Goal: Information Seeking & Learning: Learn about a topic

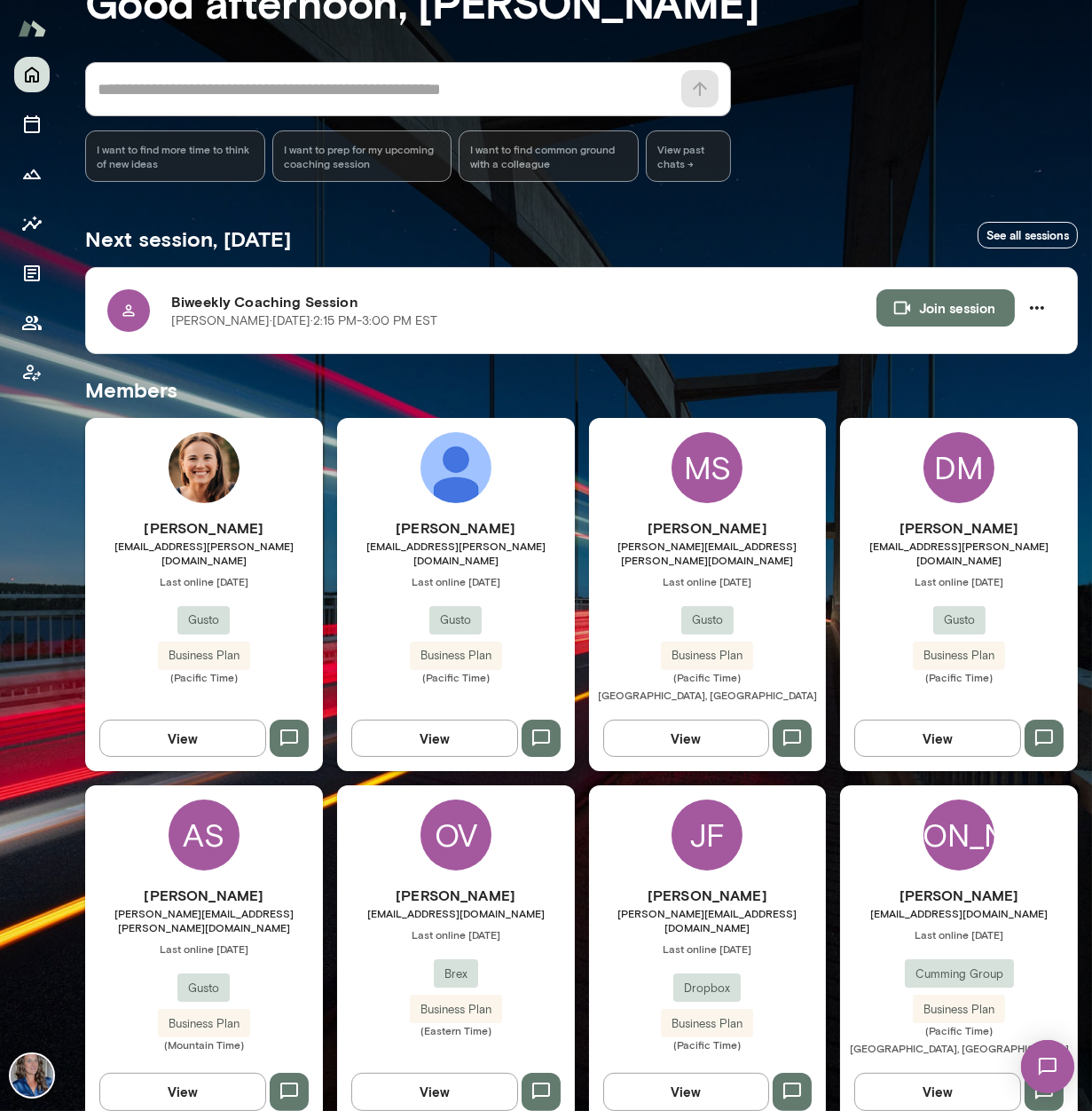
scroll to position [116, 0]
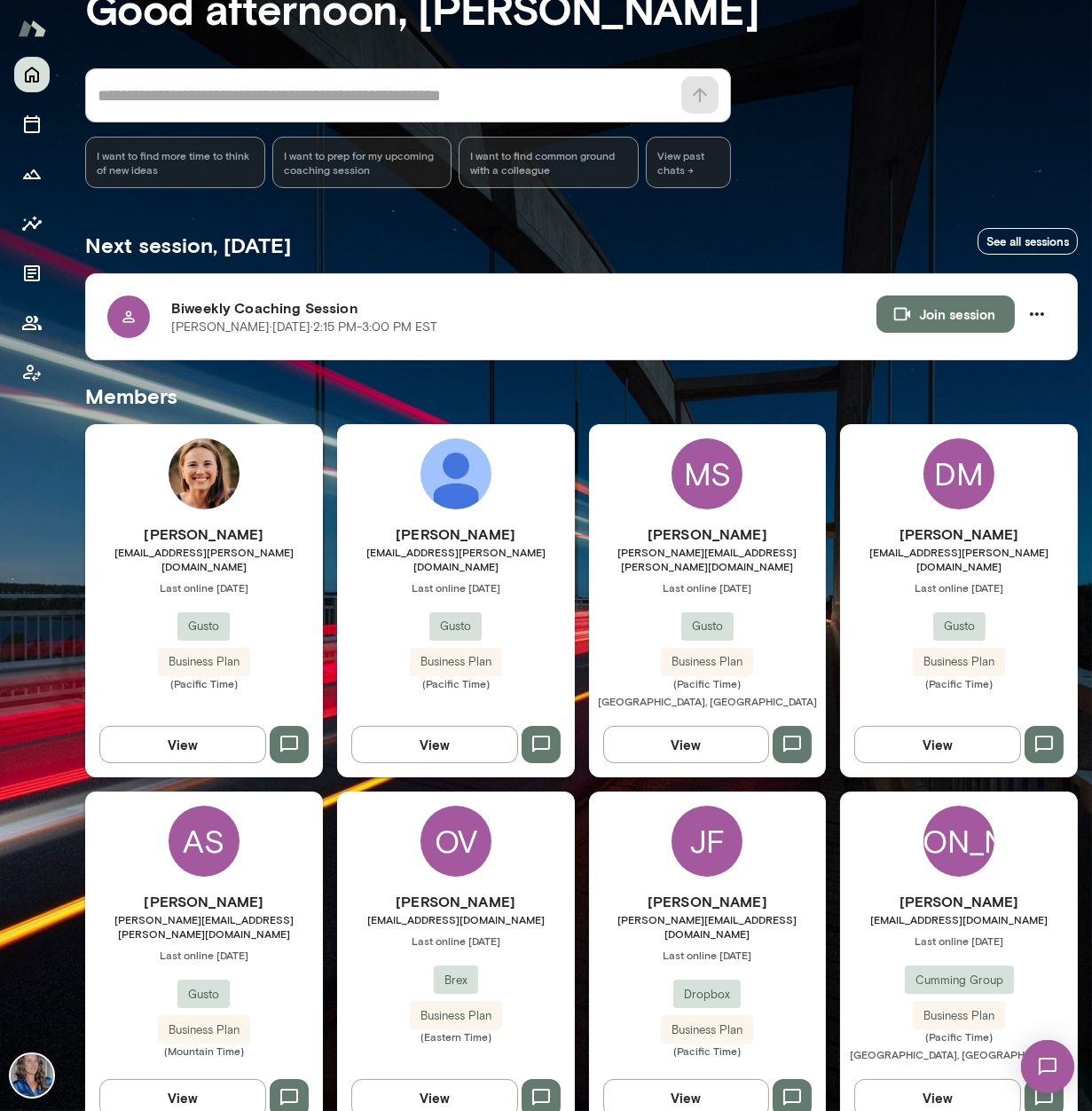
click at [704, 810] on div "JF" at bounding box center [706, 840] width 71 height 71
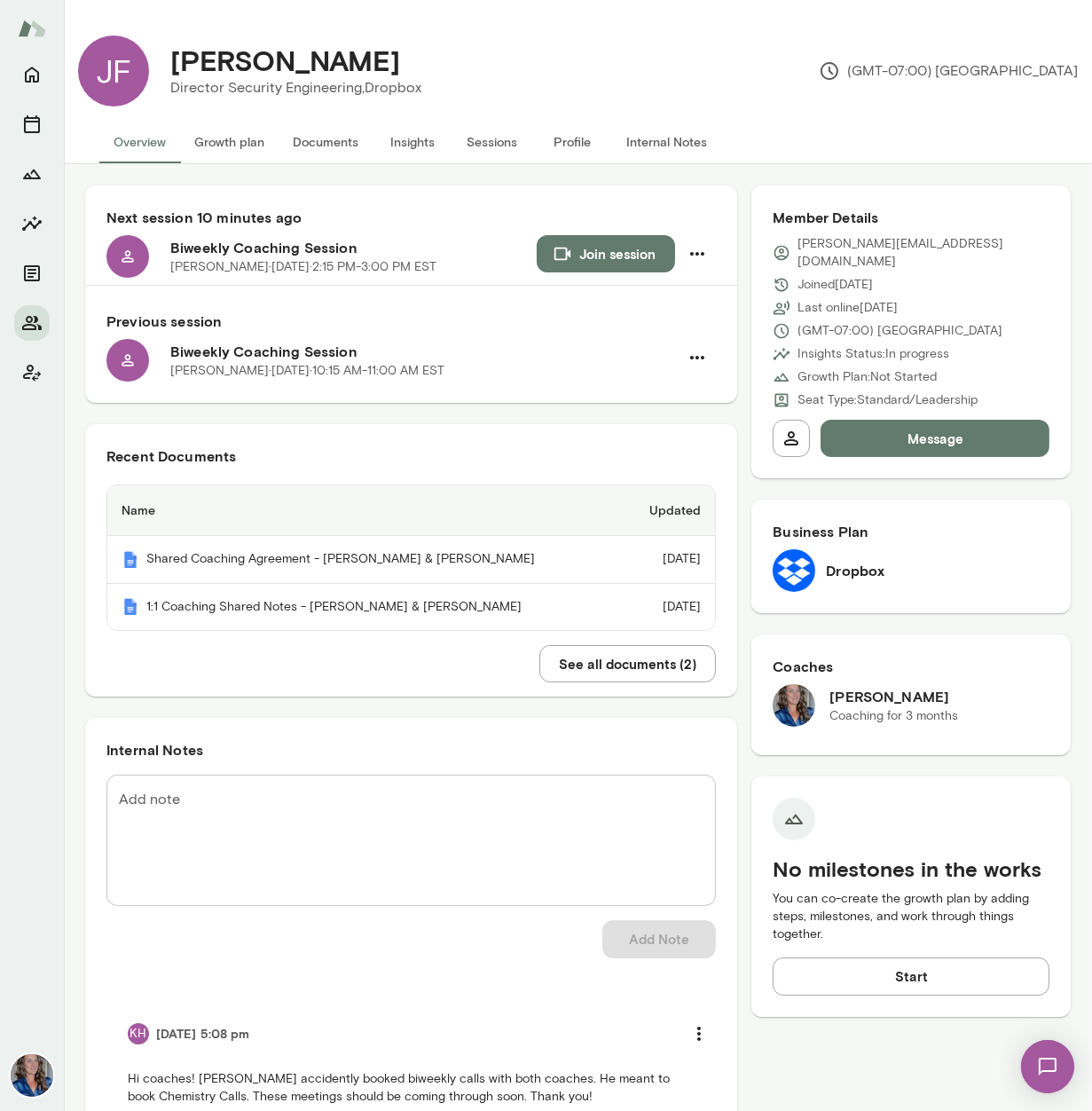
click at [431, 141] on button "Insights" at bounding box center [412, 141] width 80 height 43
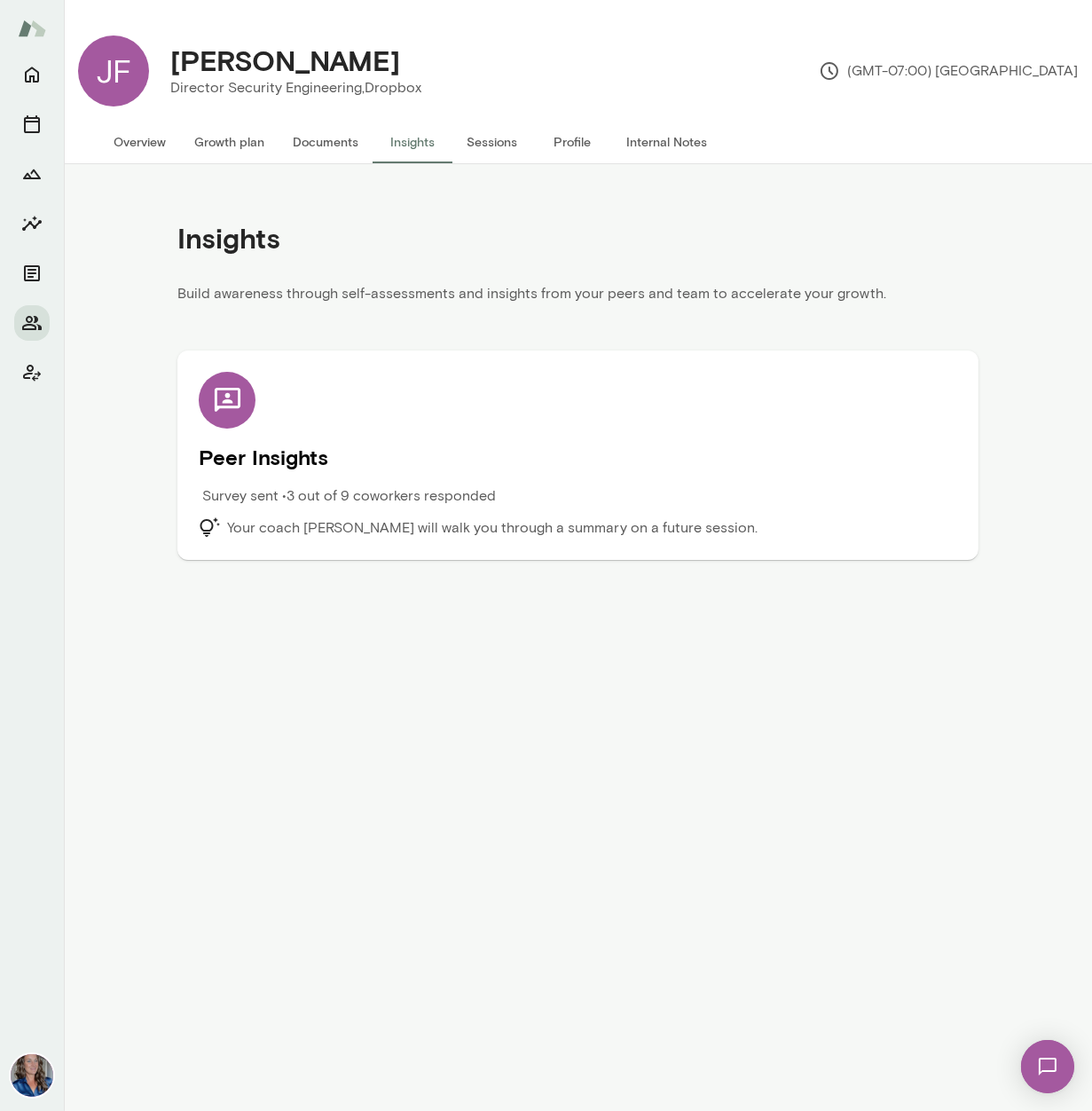
click at [282, 448] on h5 "Peer Insights" at bounding box center [577, 457] width 759 height 28
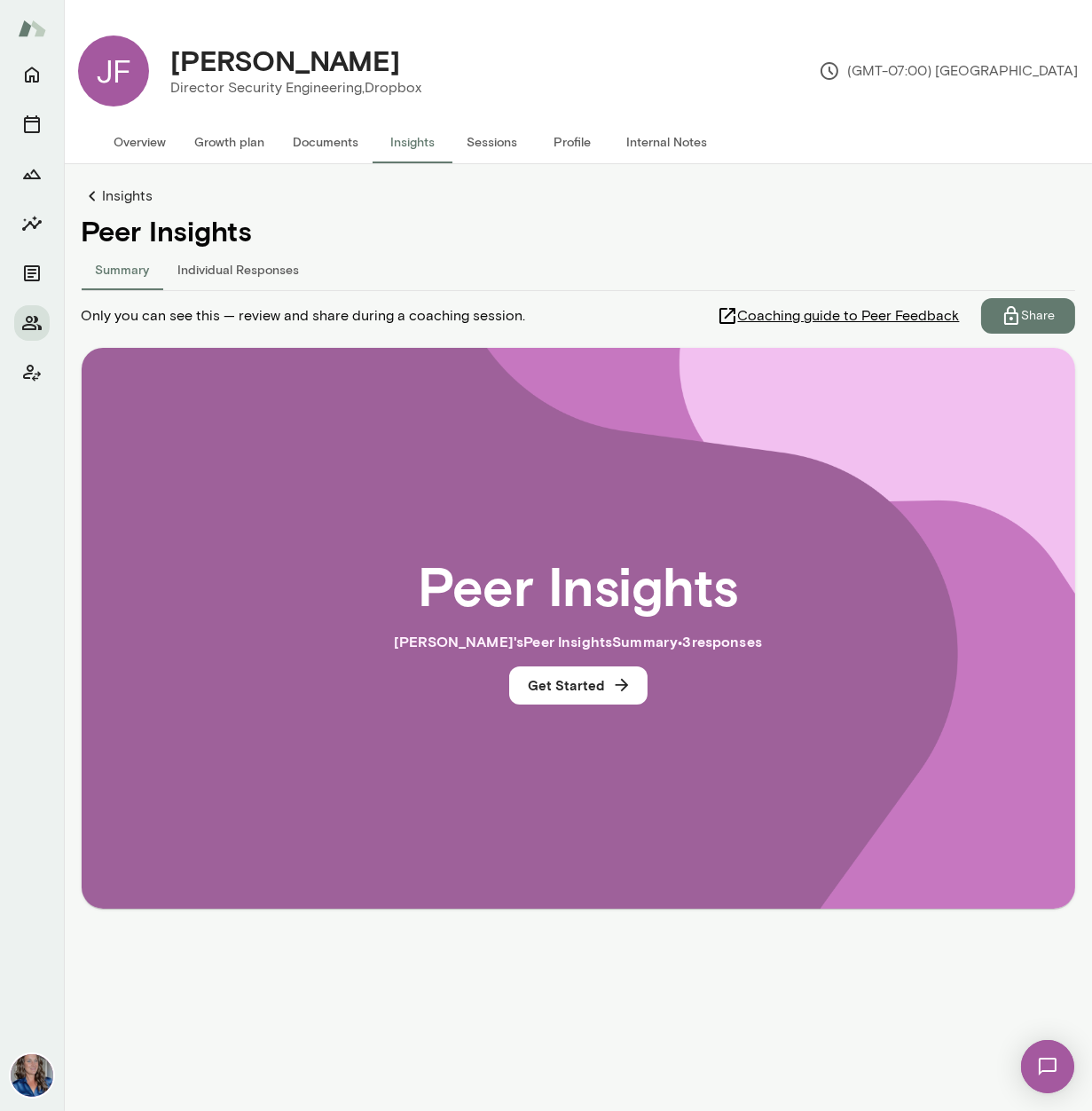
click at [96, 192] on icon at bounding box center [92, 196] width 21 height 21
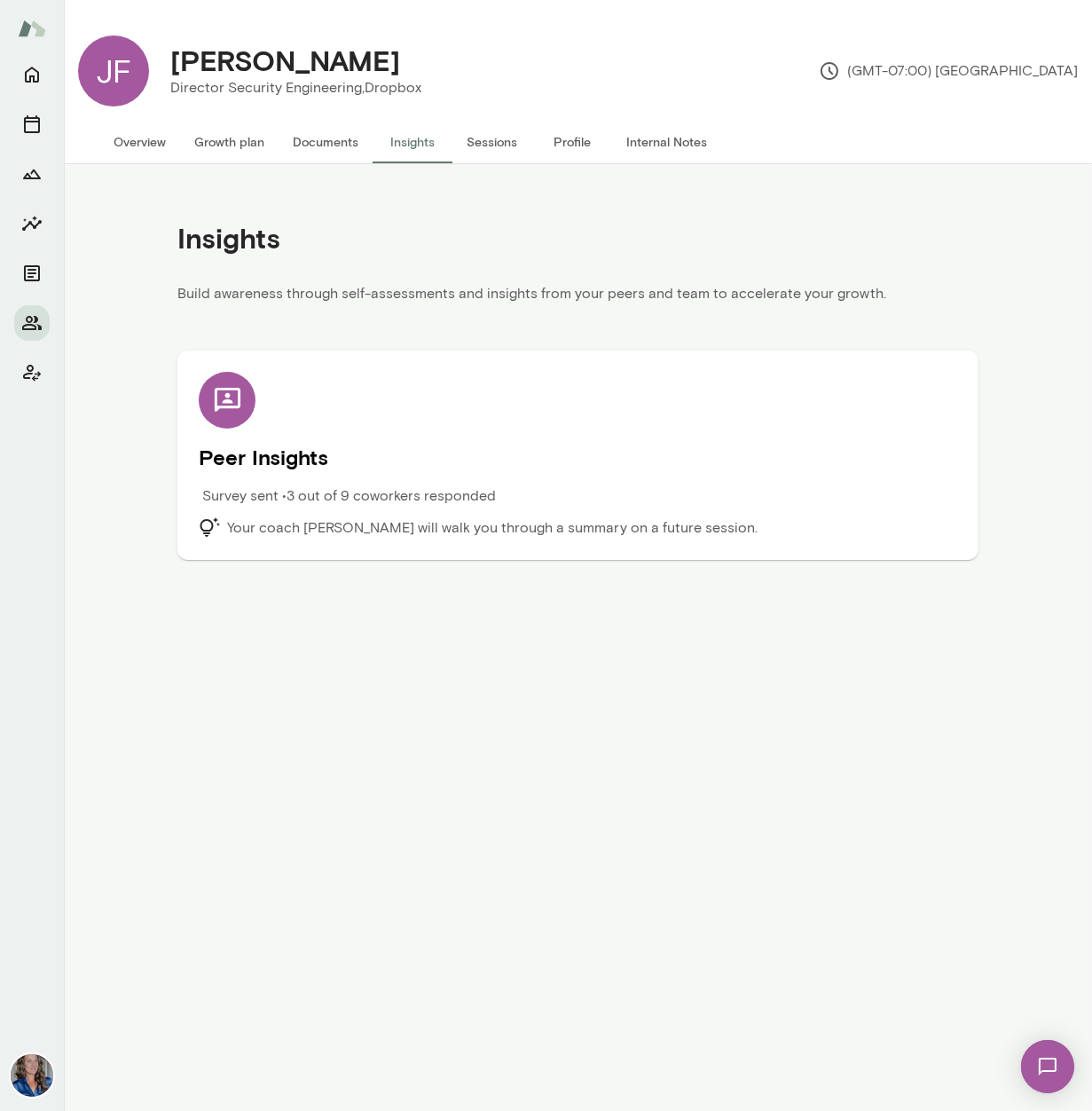
click at [273, 448] on h5 "Peer Insights" at bounding box center [577, 457] width 759 height 28
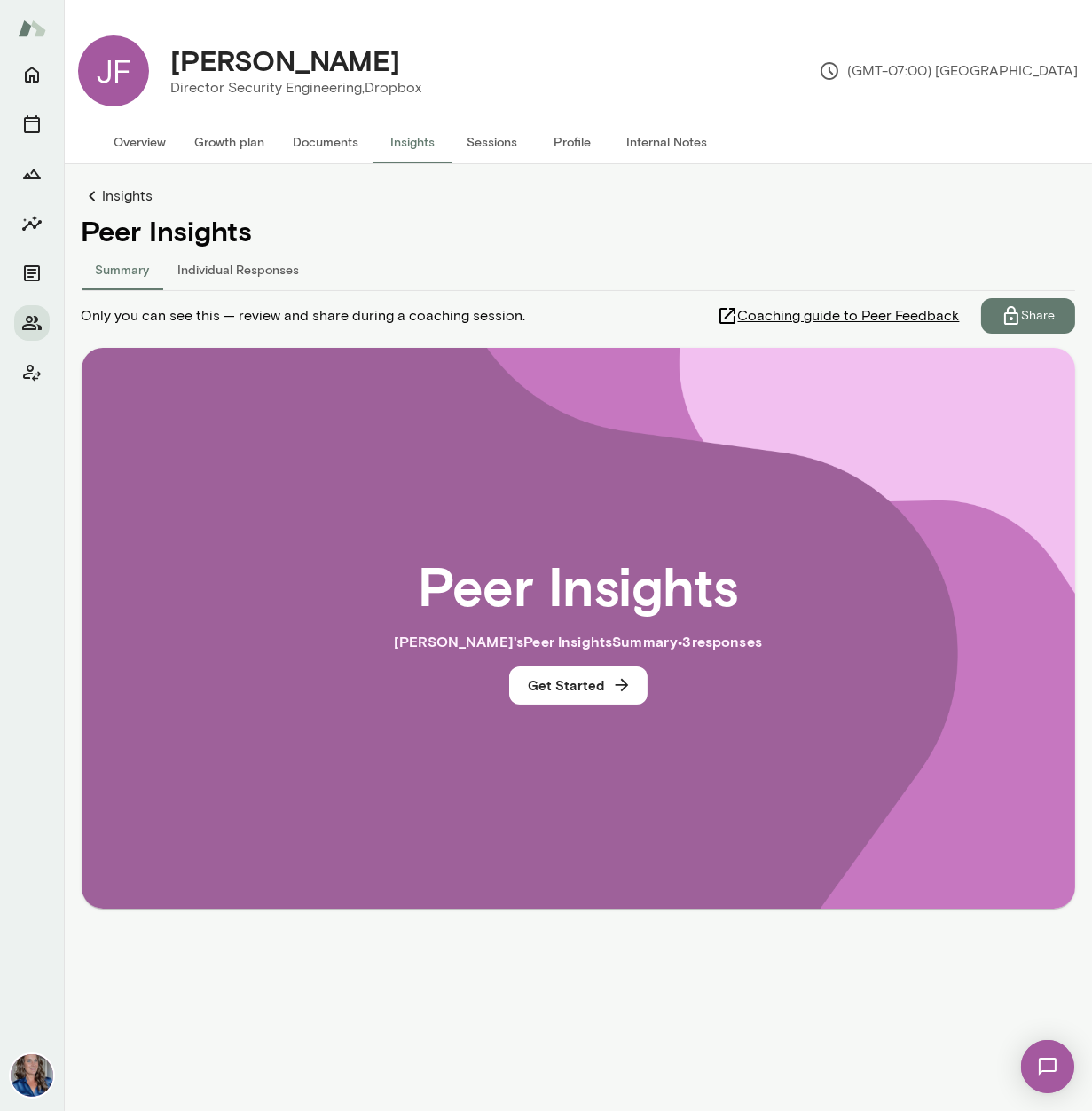
click at [208, 266] on button "Individual Responses" at bounding box center [239, 269] width 150 height 43
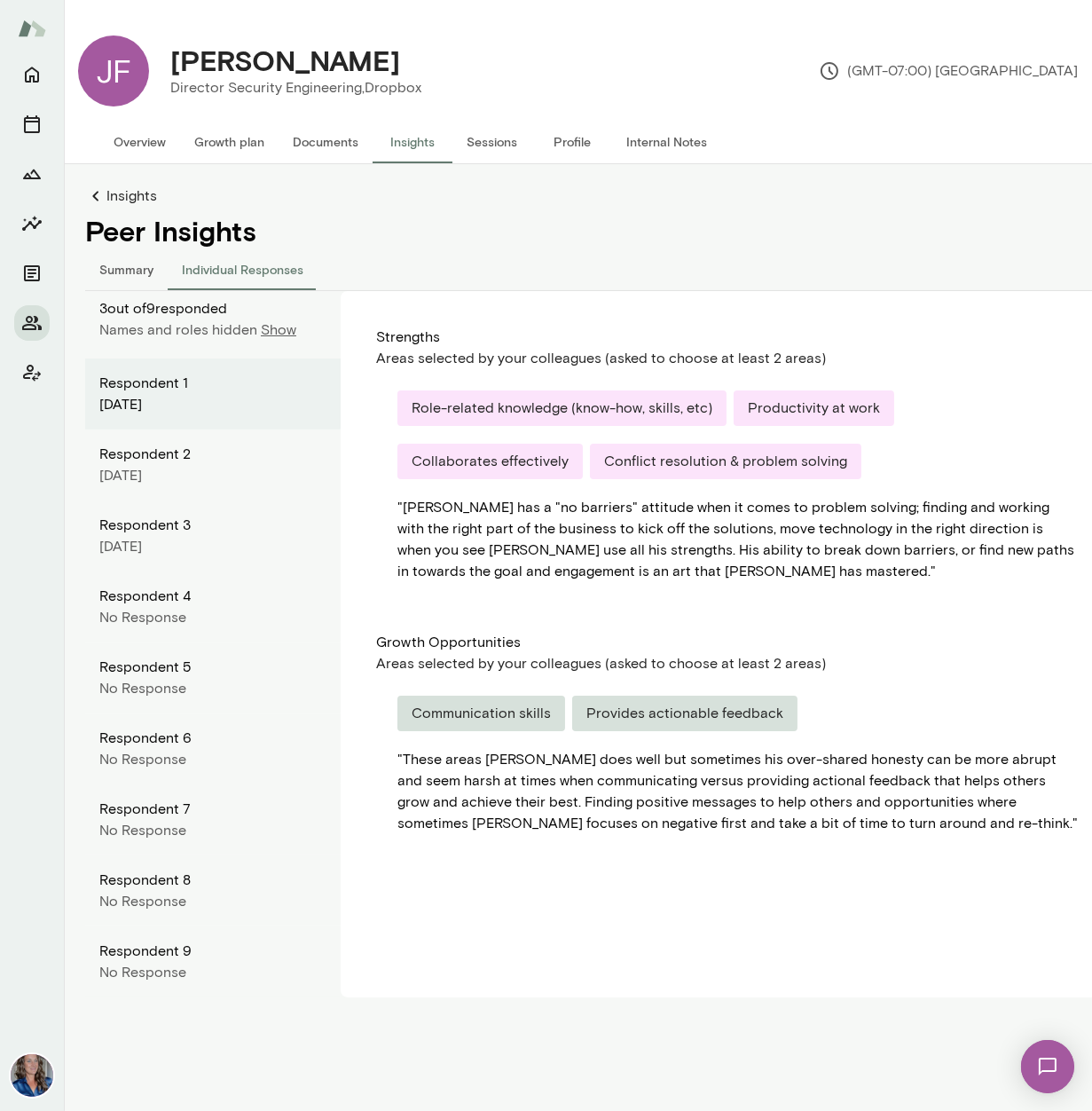
click at [122, 198] on link "Insights" at bounding box center [599, 196] width 1028 height 21
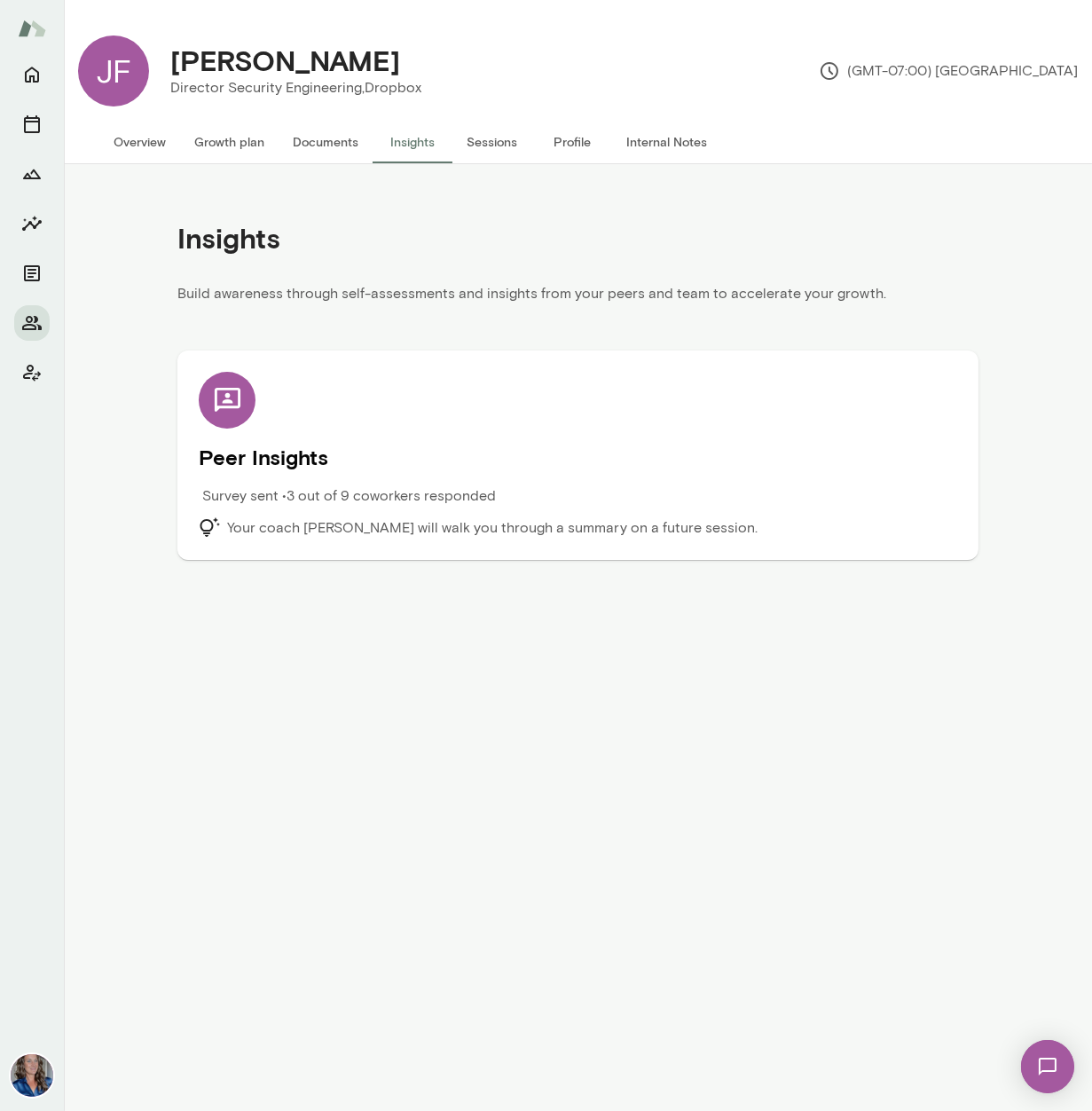
click at [291, 480] on div "Peer Insights Survey sent • 3 out of 9 coworkers responded Your coach [PERSON_N…" at bounding box center [577, 455] width 759 height 167
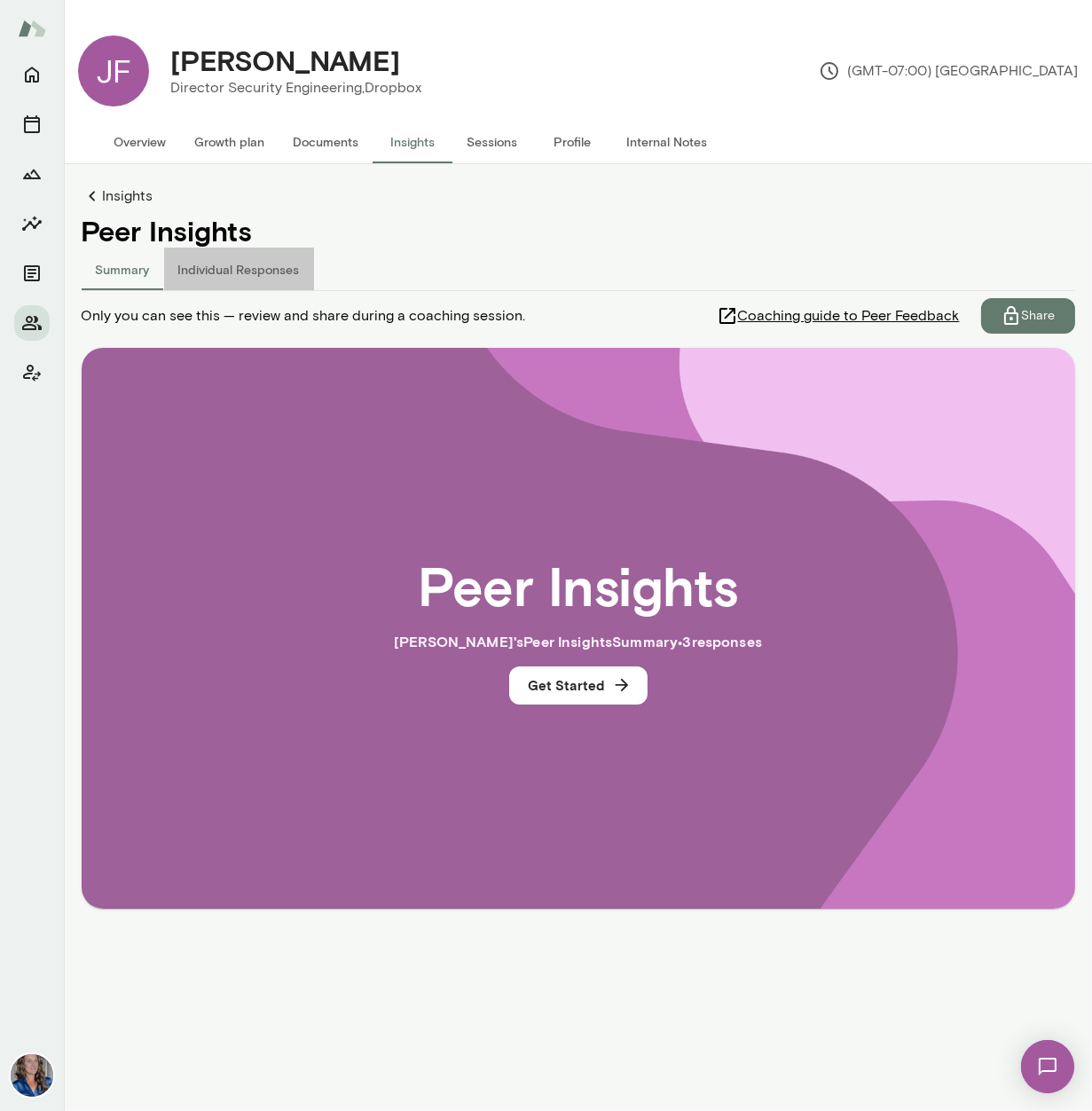
click at [240, 275] on button "Individual Responses" at bounding box center [239, 269] width 150 height 43
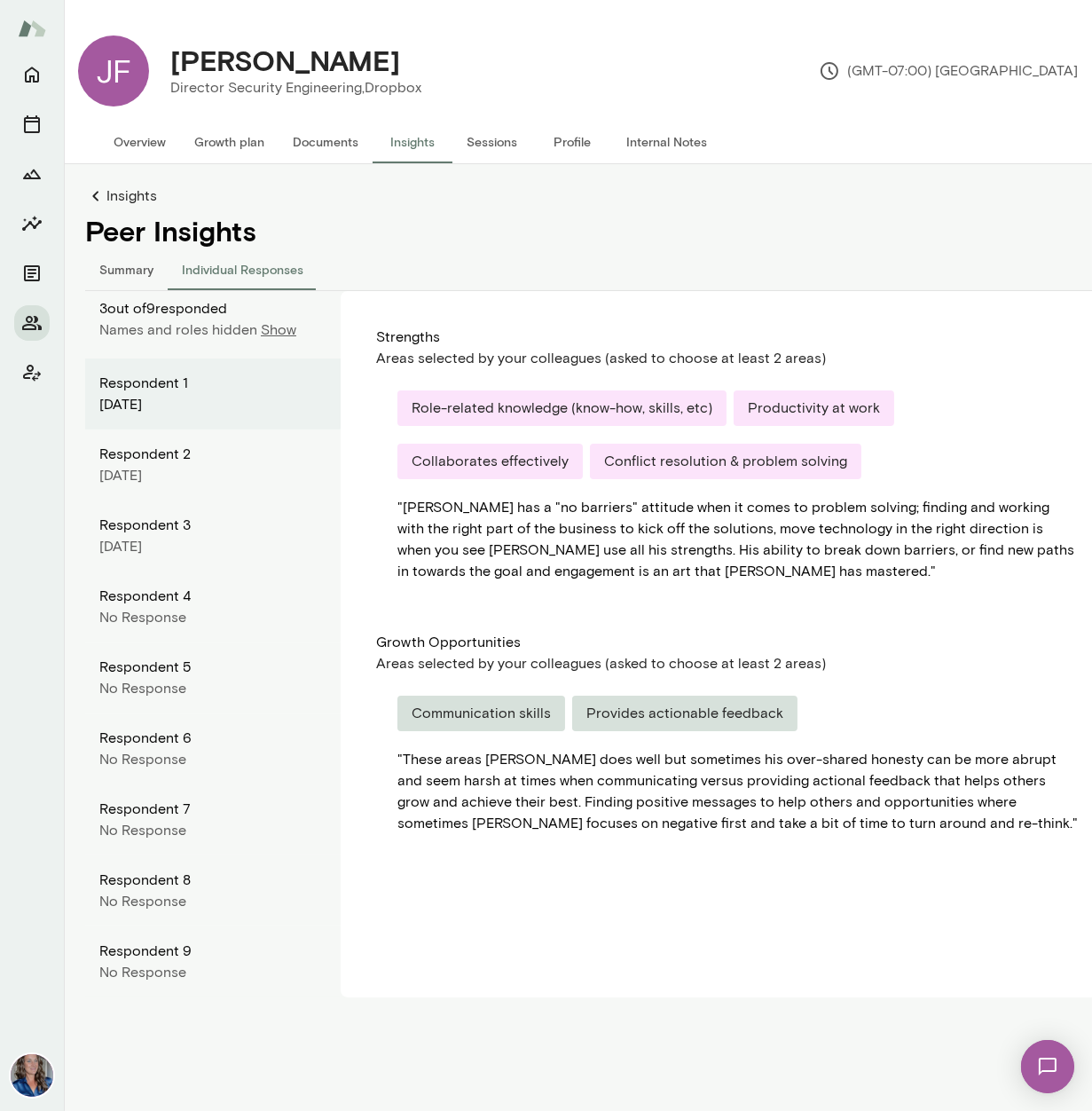
click at [482, 786] on div "" These areas Jason does well but sometimes his over-shared honesty can be more…" at bounding box center [739, 792] width 682 height 85
click at [128, 268] on button "Summary" at bounding box center [126, 269] width 83 height 43
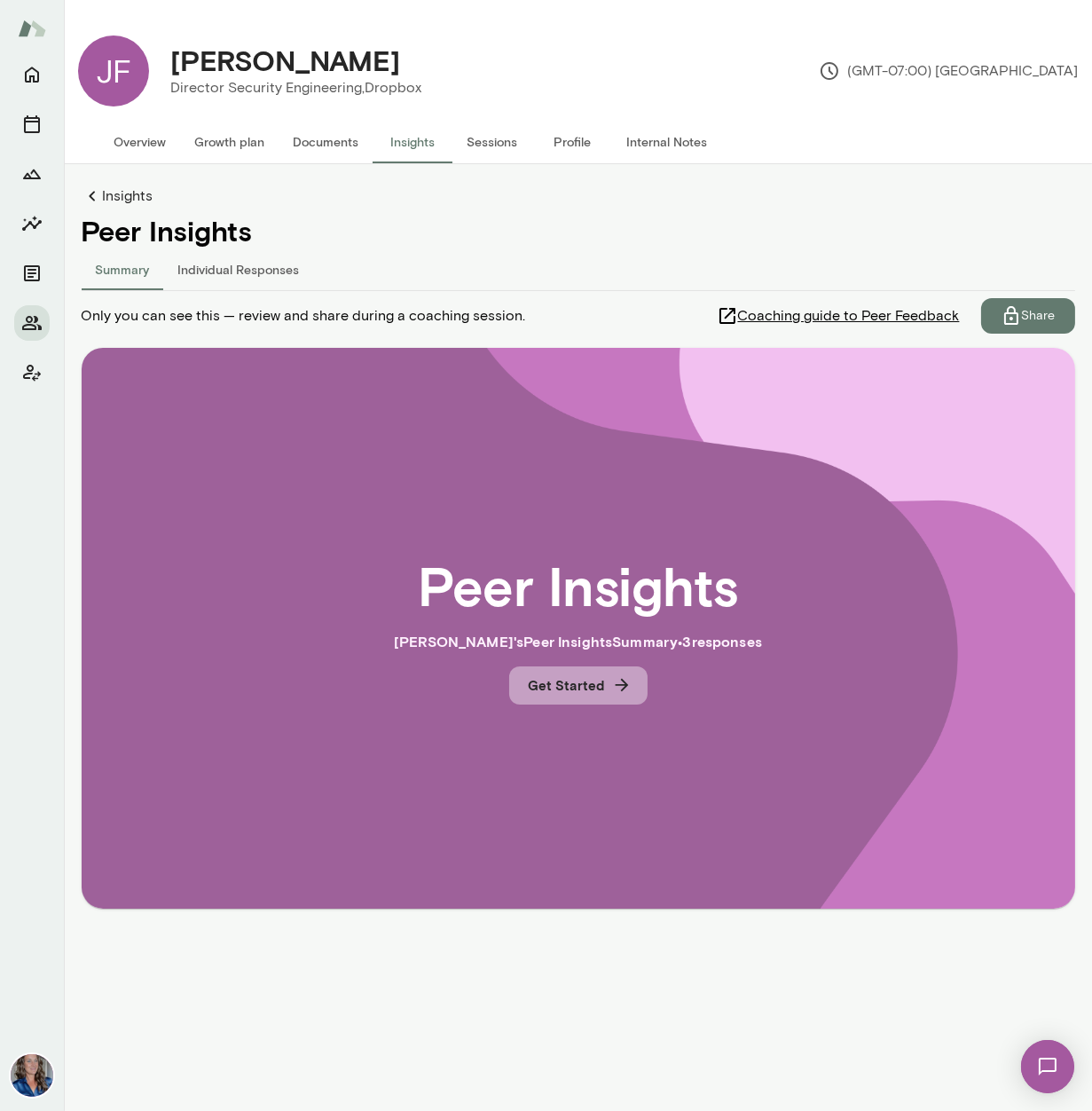
click at [569, 684] on button "Get Started" at bounding box center [578, 685] width 139 height 37
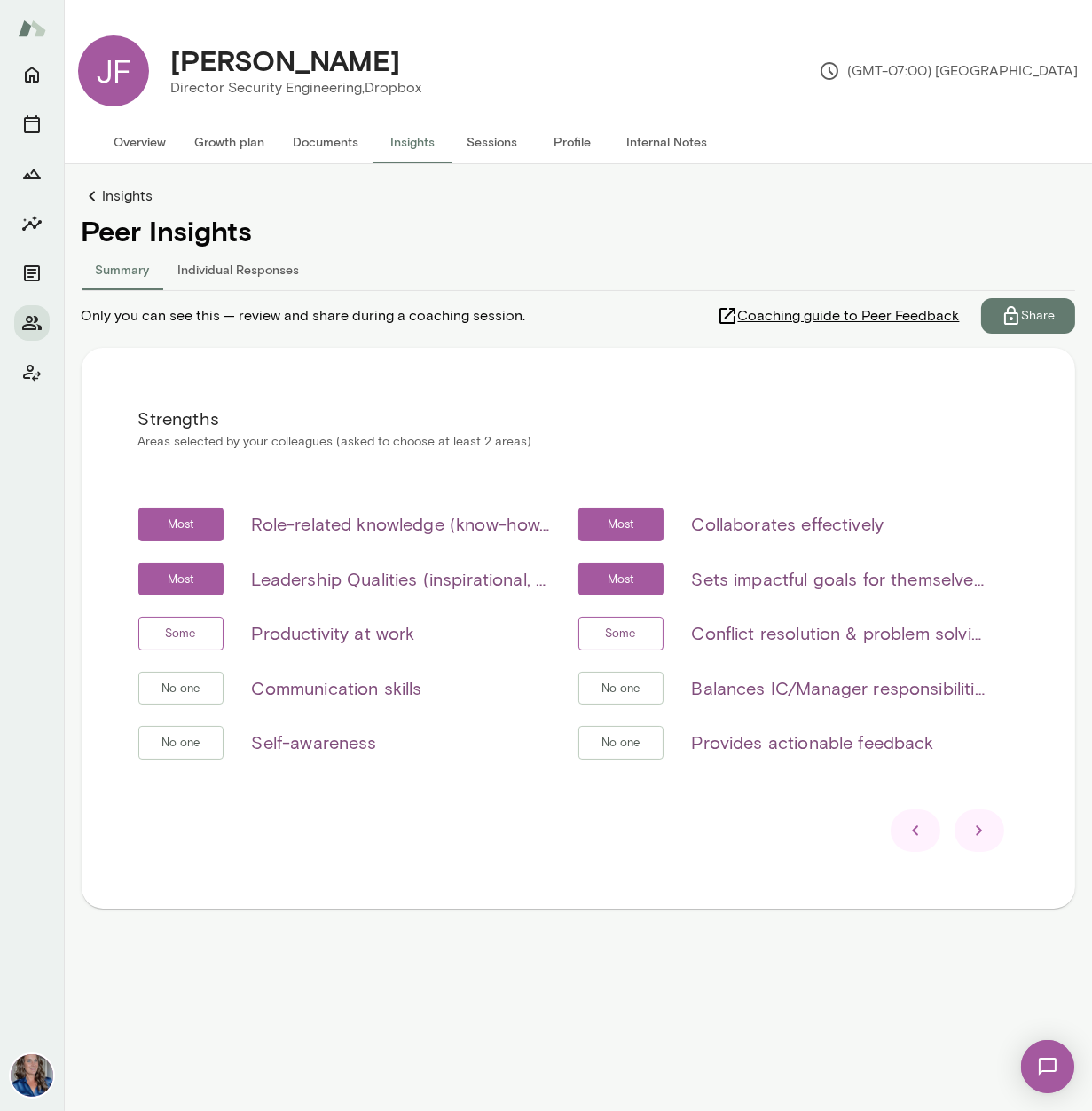
click at [236, 268] on button "Individual Responses" at bounding box center [239, 269] width 150 height 43
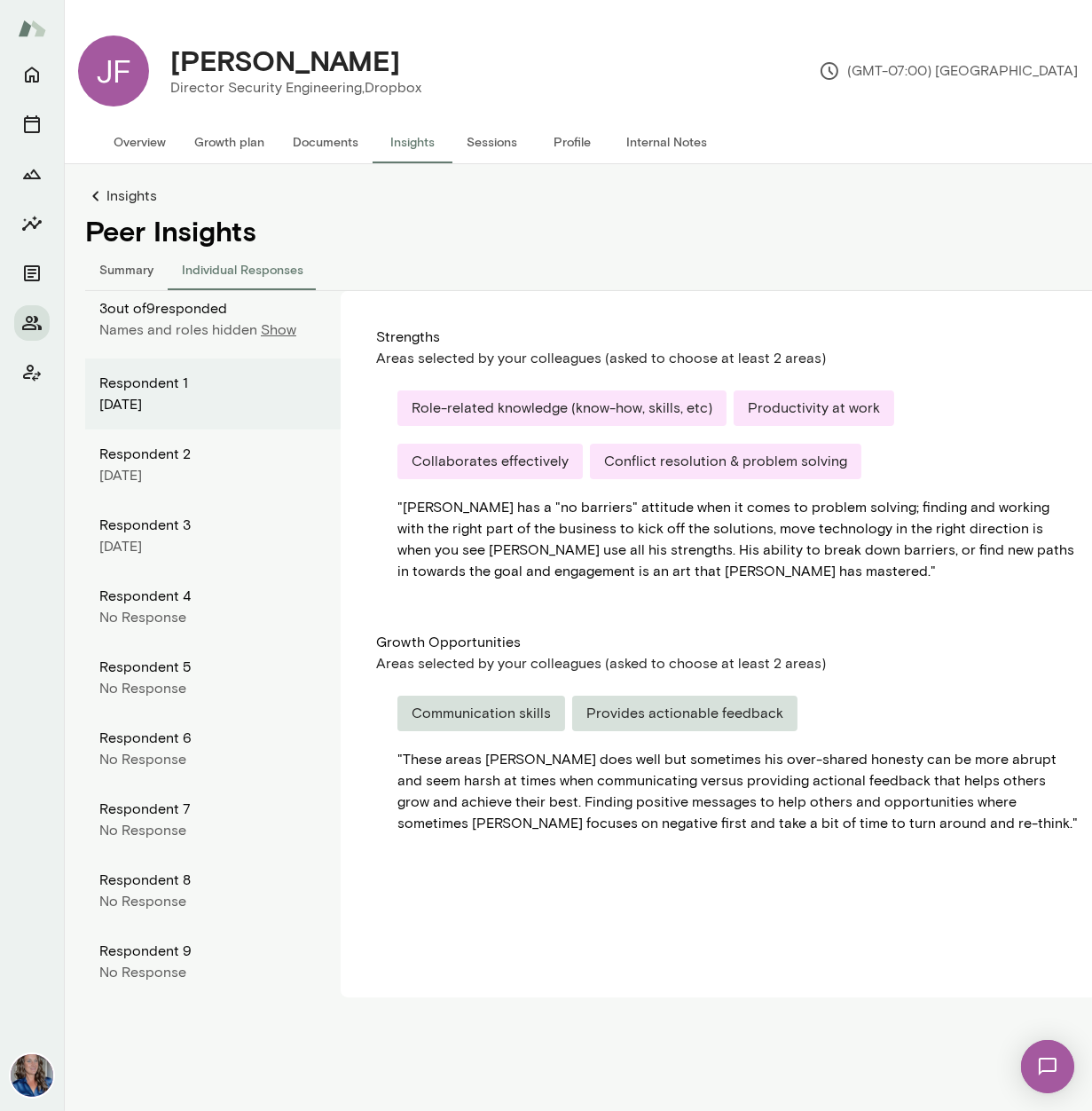
click at [270, 332] on p "Show" at bounding box center [278, 330] width 35 height 21
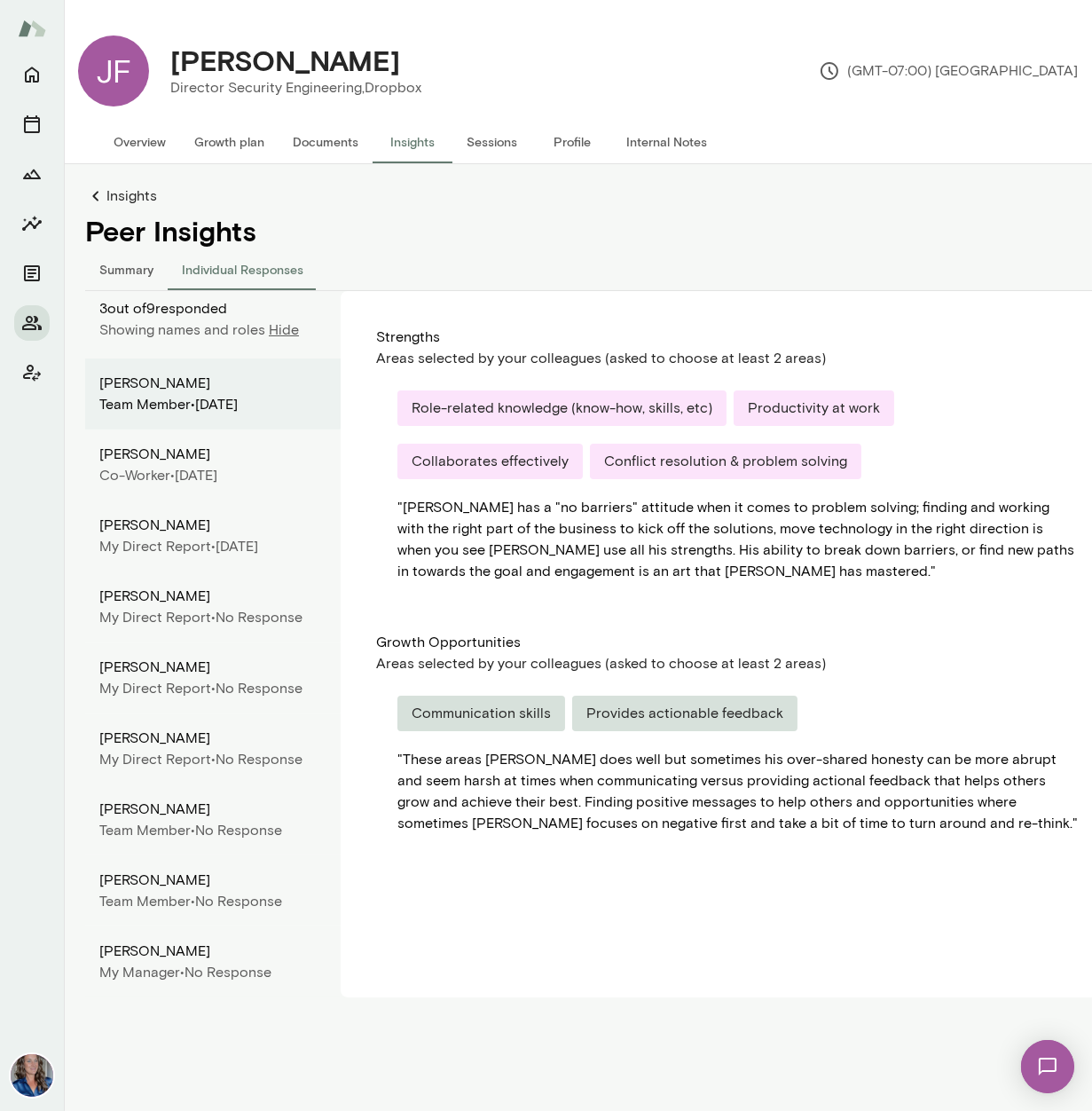
click at [157, 382] on div "Kim Spoa-harty" at bounding box center [213, 383] width 227 height 21
click at [160, 455] on div "Gayle Argon" at bounding box center [213, 454] width 227 height 21
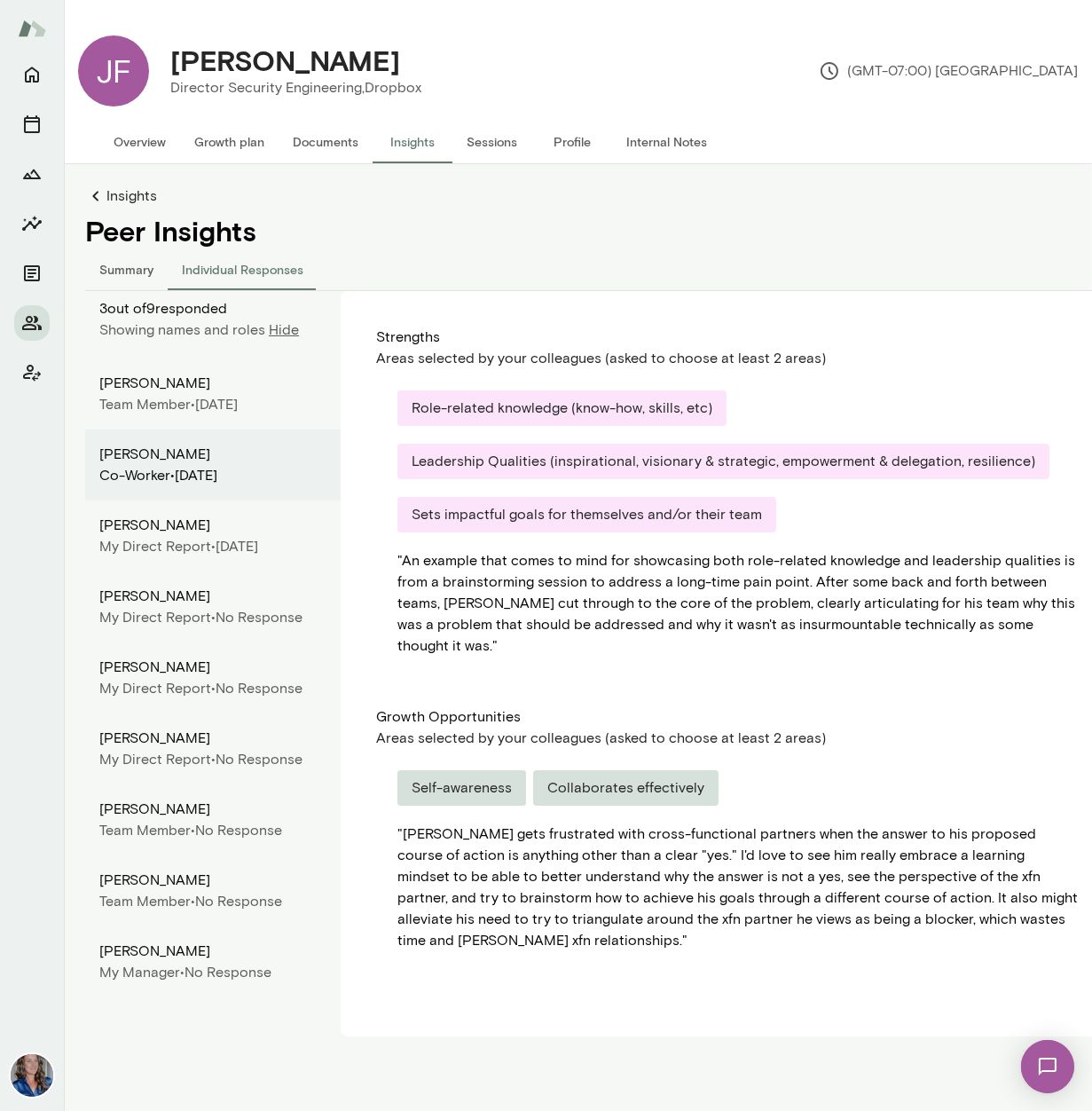
click at [154, 540] on div "My Direct Report •" at bounding box center [158, 546] width 116 height 21
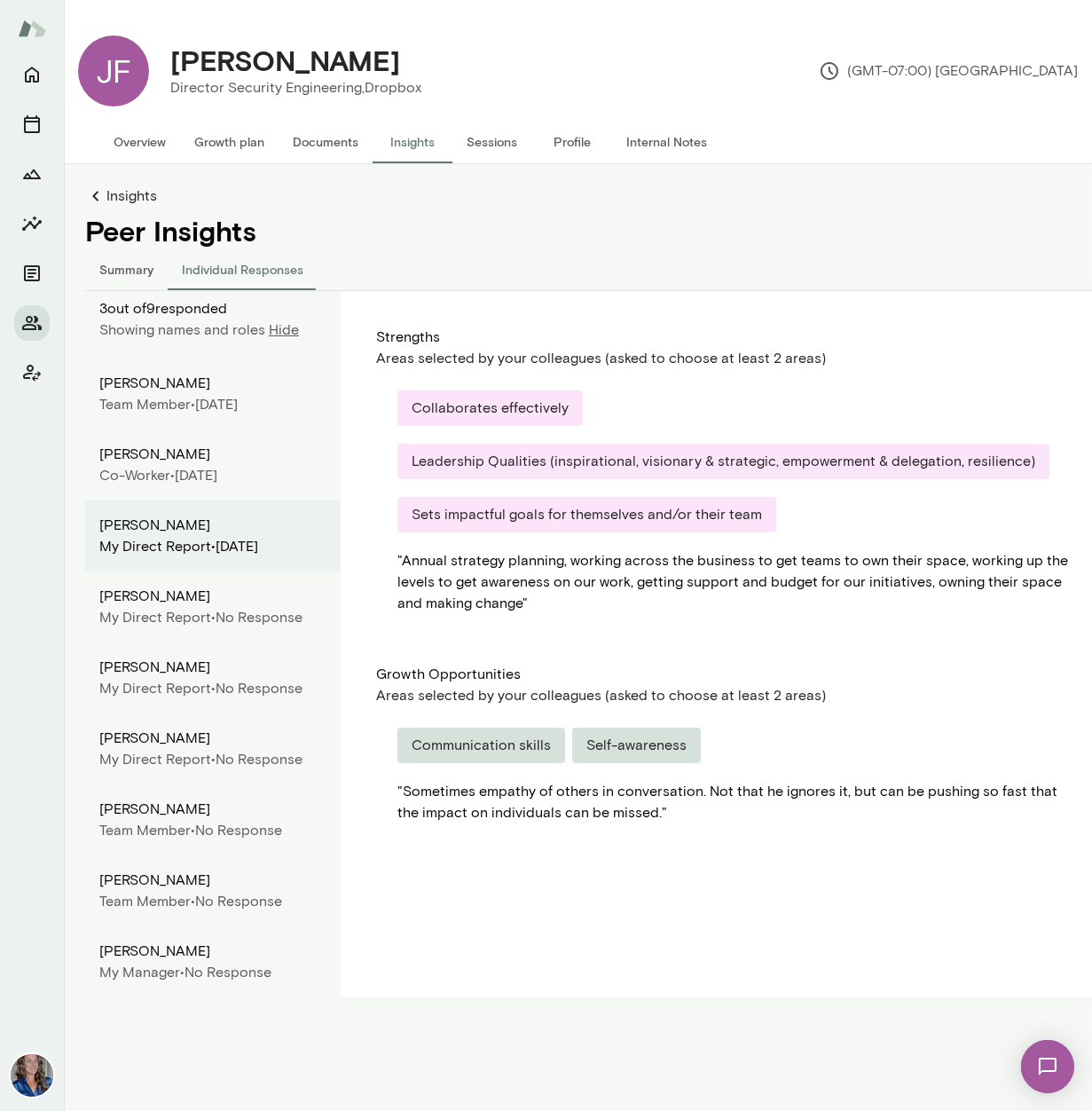
click at [160, 617] on div "My Direct Report •" at bounding box center [158, 617] width 116 height 21
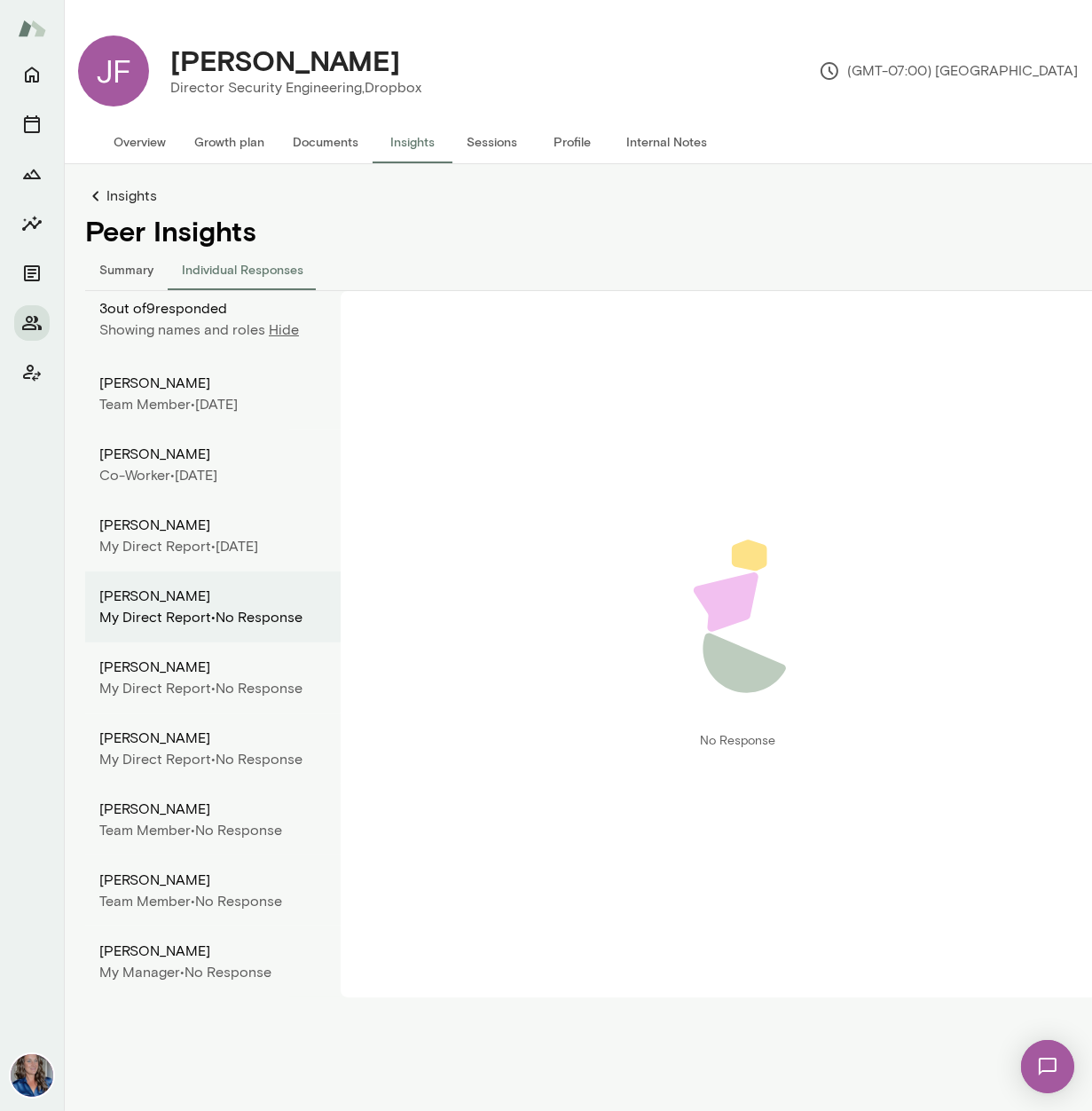
click at [141, 528] on div "John Brady" at bounding box center [213, 525] width 227 height 21
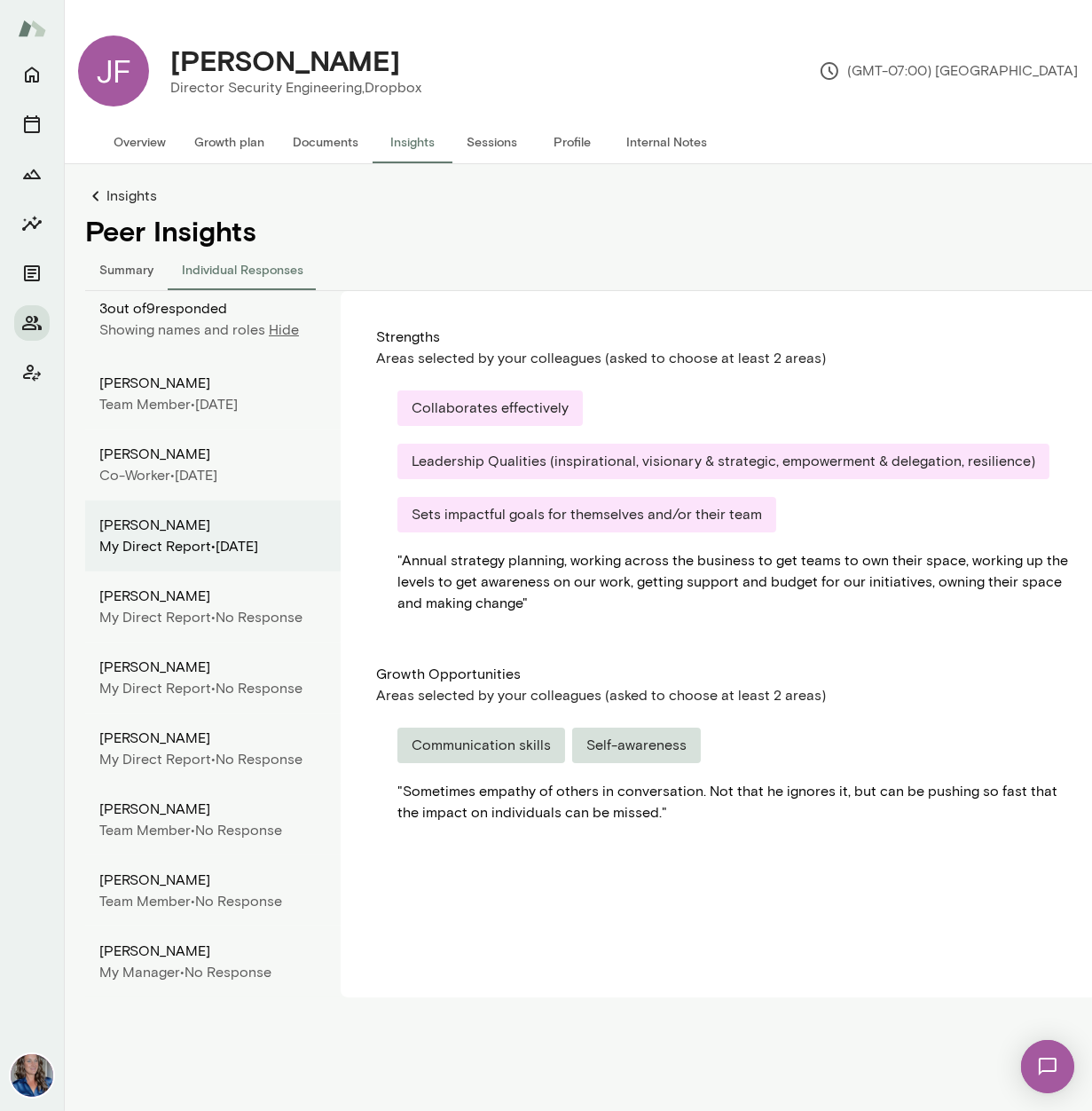
click at [132, 461] on div "Gayle Argon" at bounding box center [213, 454] width 227 height 21
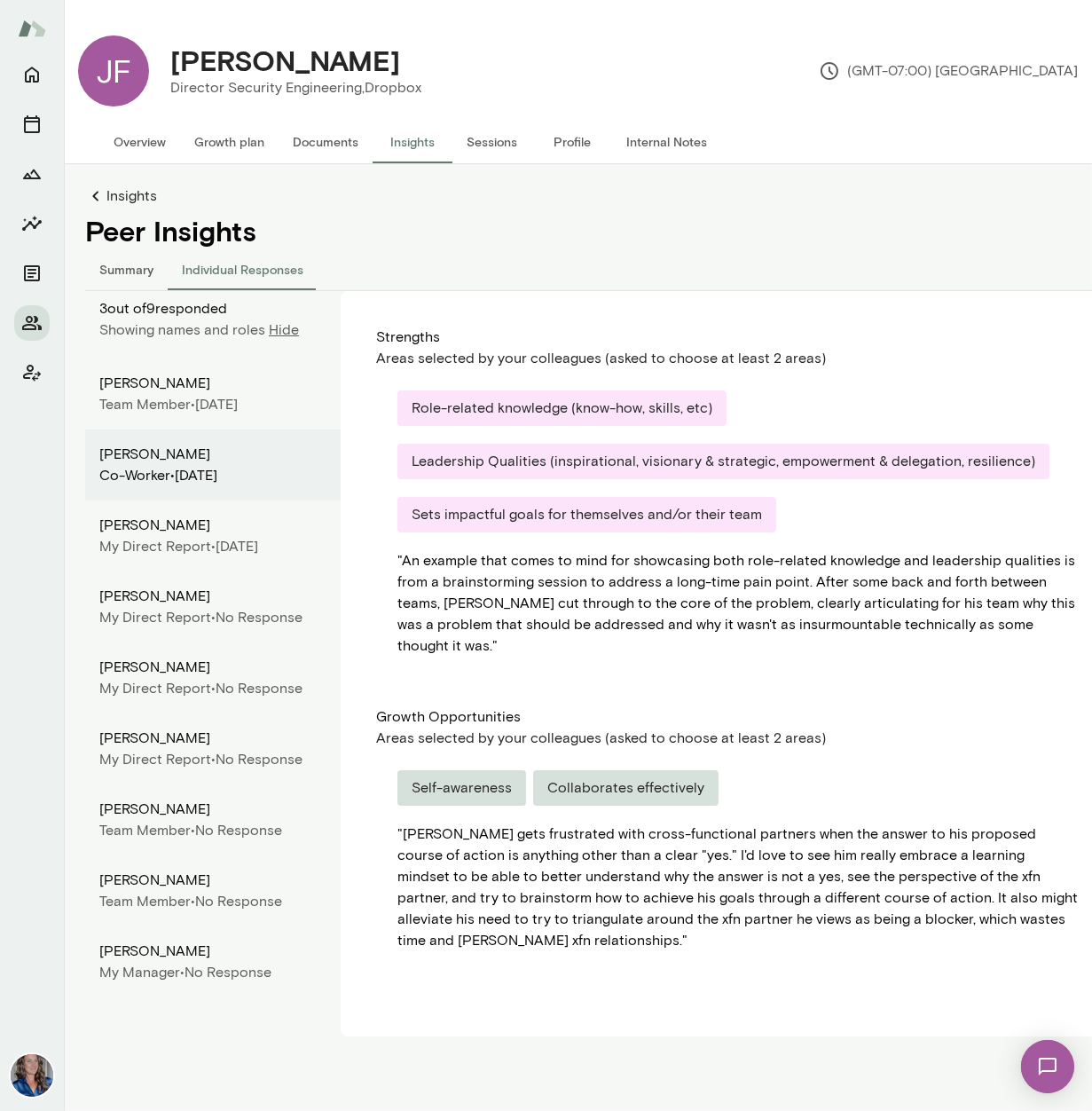
click at [145, 378] on div "Kim Spoa-harty" at bounding box center [213, 383] width 227 height 21
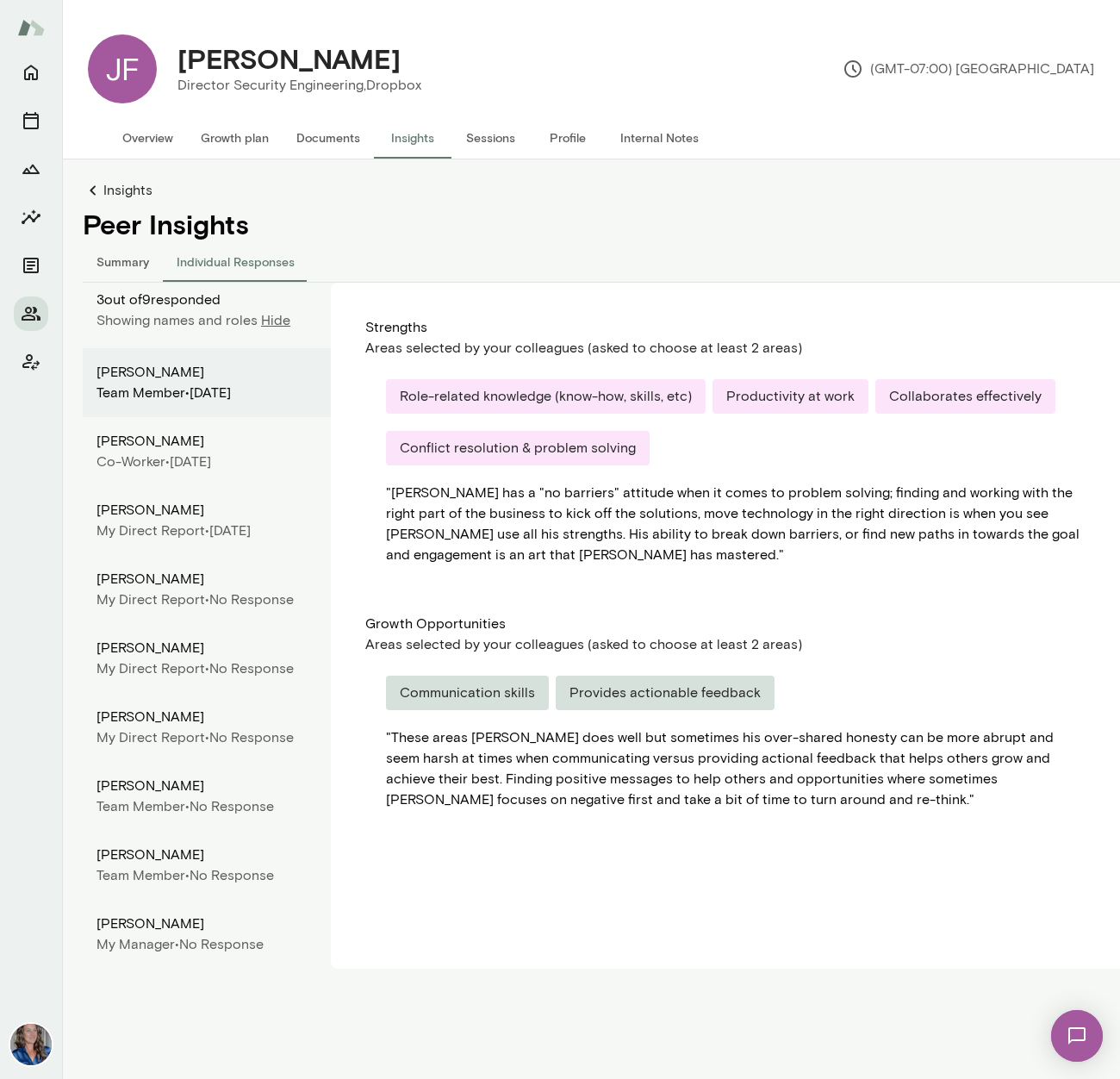
click at [156, 437] on div "Gayle Argon" at bounding box center [206, 441] width 220 height 20
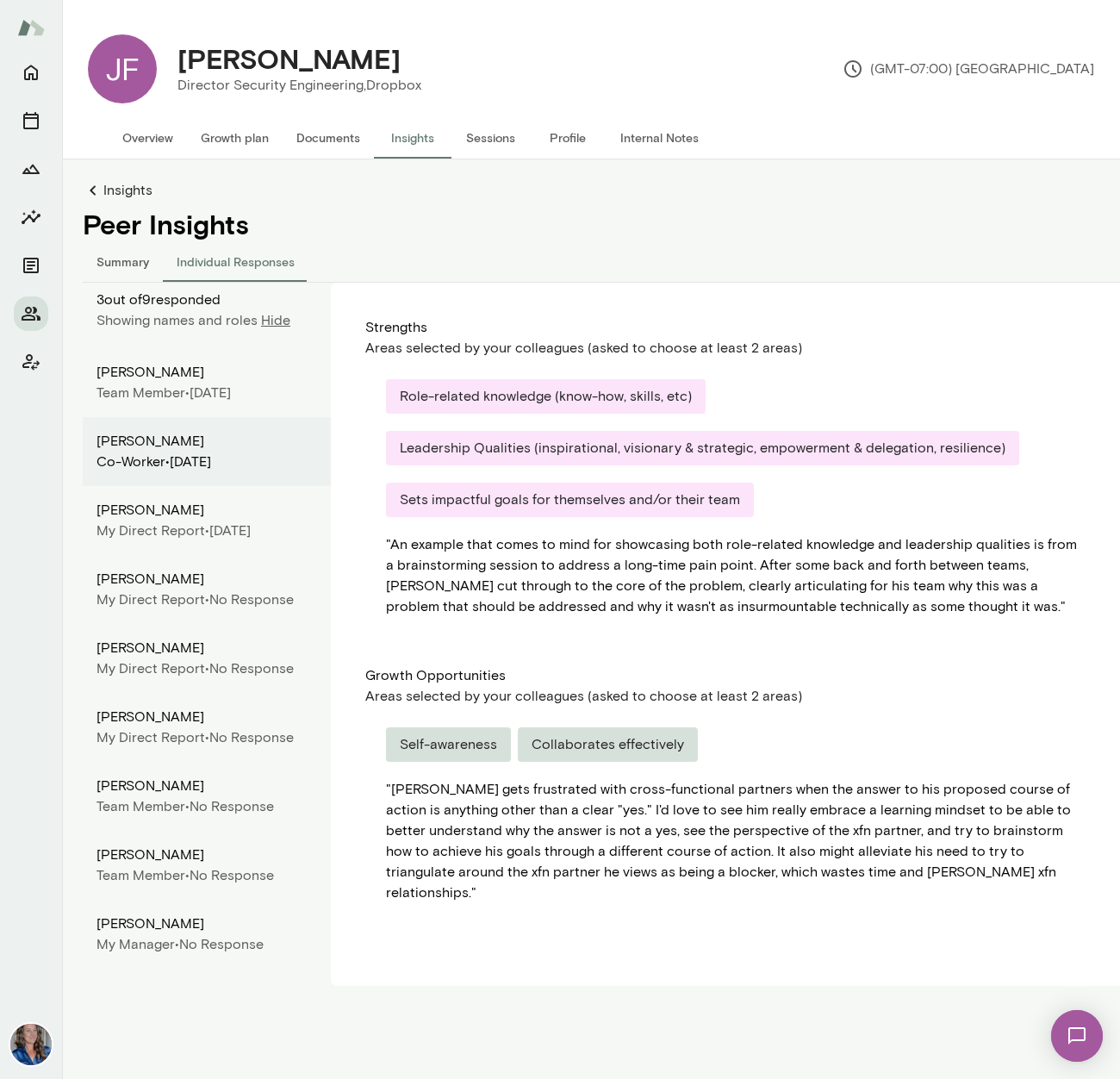
click at [155, 497] on div "John Brady My Direct Report • August 2025" at bounding box center [206, 520] width 248 height 69
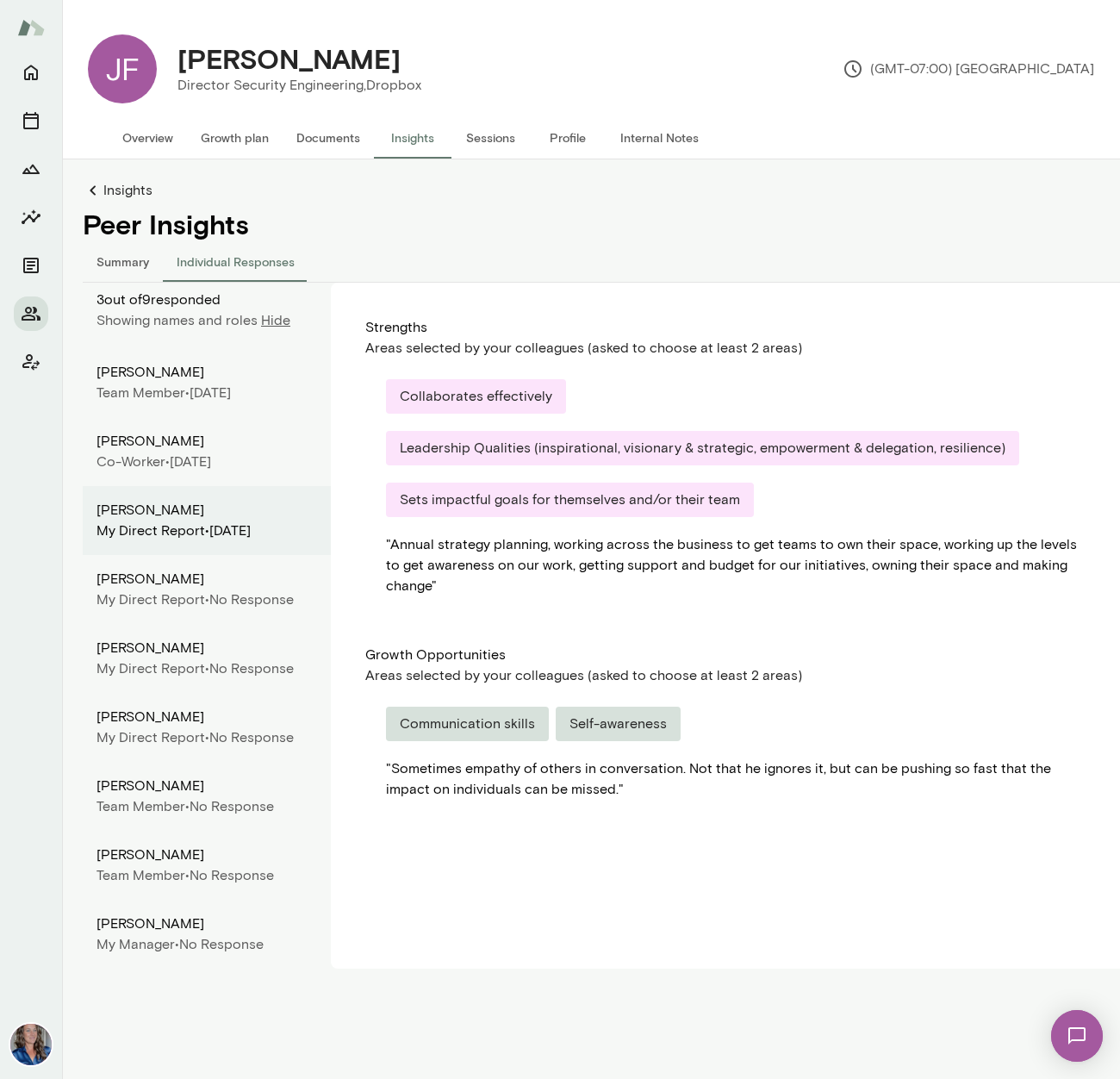
click at [147, 572] on div "Ivo Ivanov" at bounding box center [206, 579] width 220 height 20
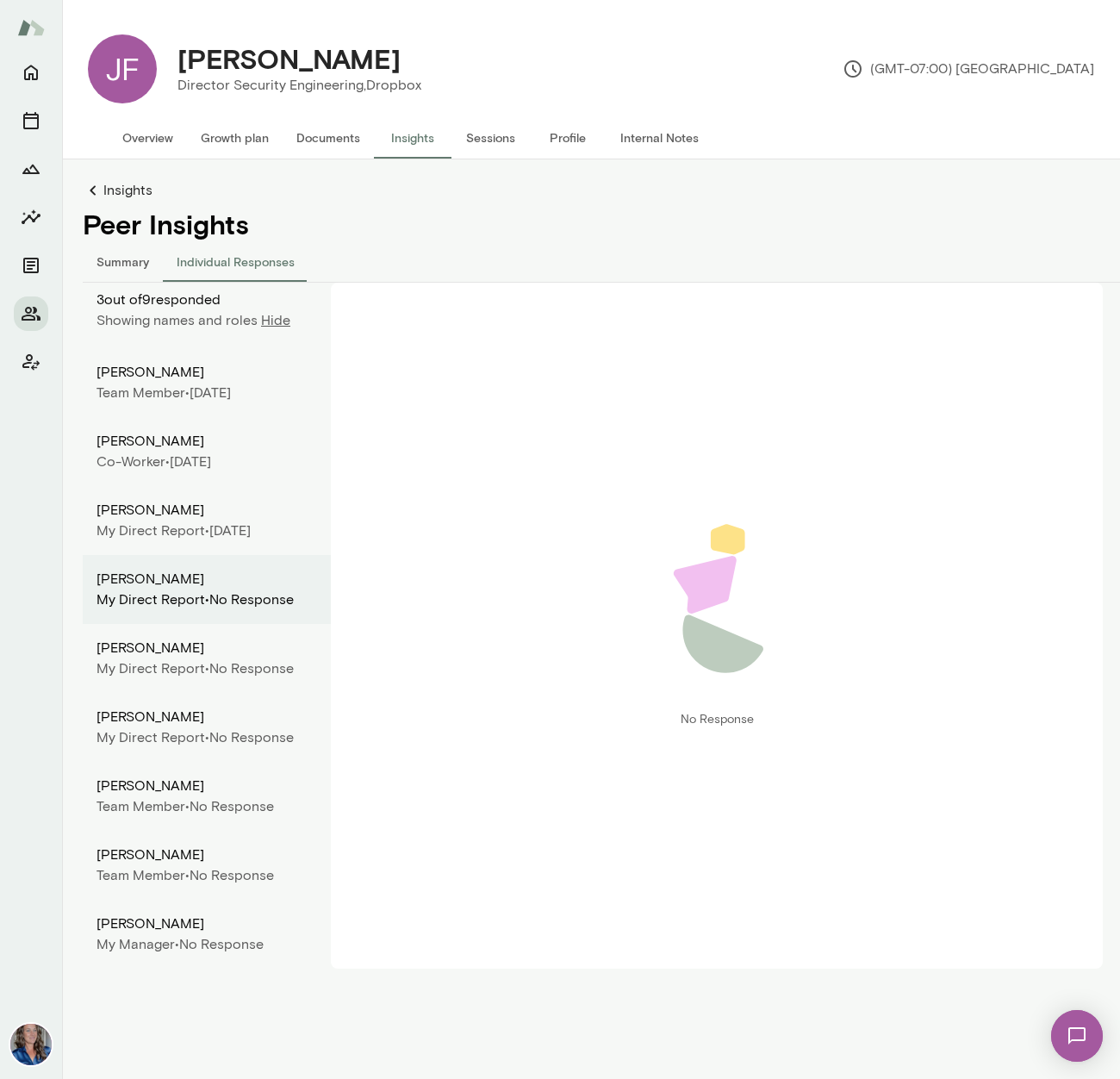
click at [164, 647] on div "Adrian Wood" at bounding box center [206, 647] width 220 height 20
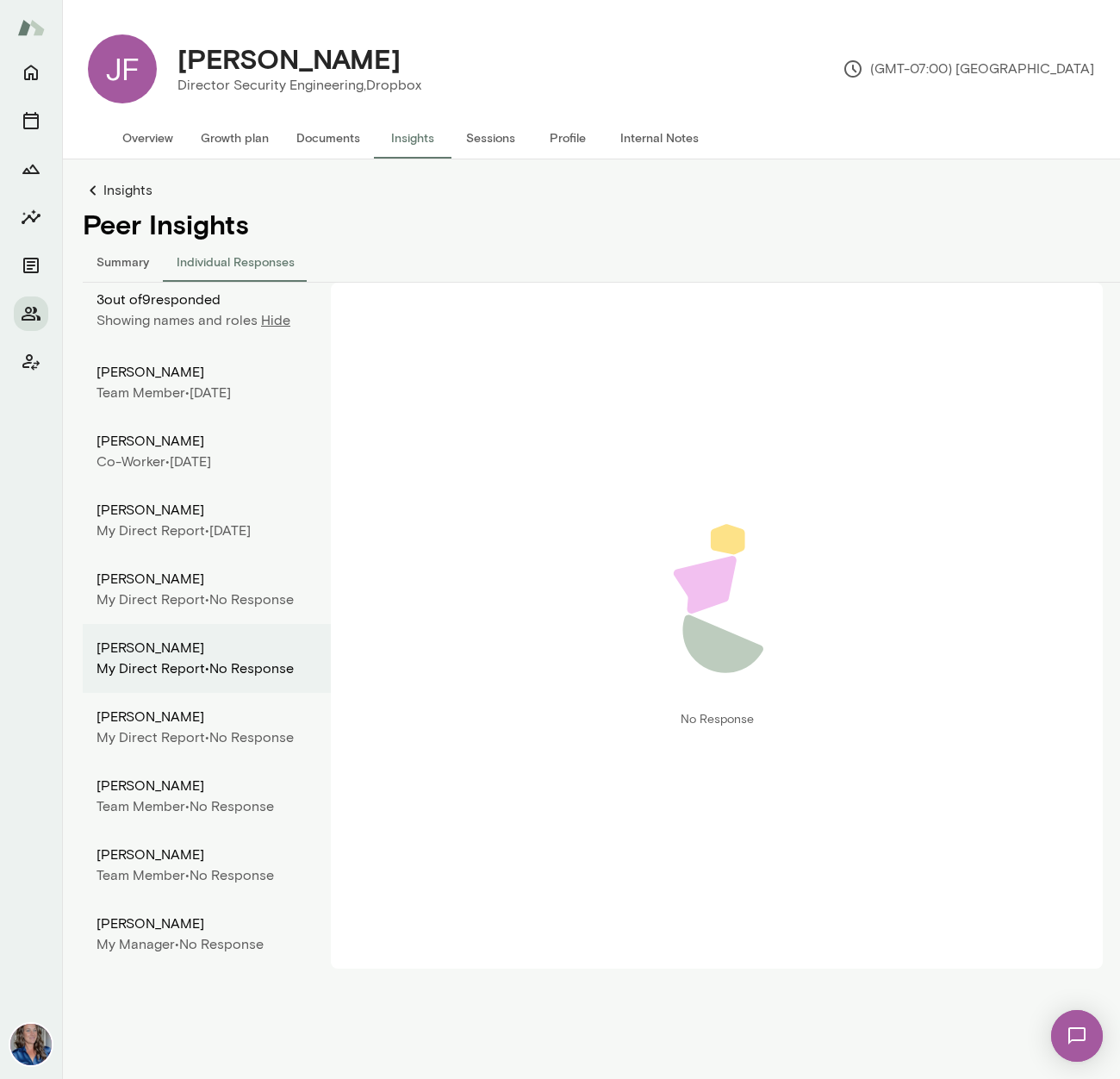
click at [168, 722] on div "Ryan Kim" at bounding box center [206, 717] width 220 height 20
click at [171, 785] on div "Demetrius Green" at bounding box center [206, 786] width 220 height 20
click at [160, 860] on div "Hugo Gabignon" at bounding box center [206, 855] width 220 height 20
click at [161, 939] on div "My Manager •" at bounding box center [138, 944] width 83 height 20
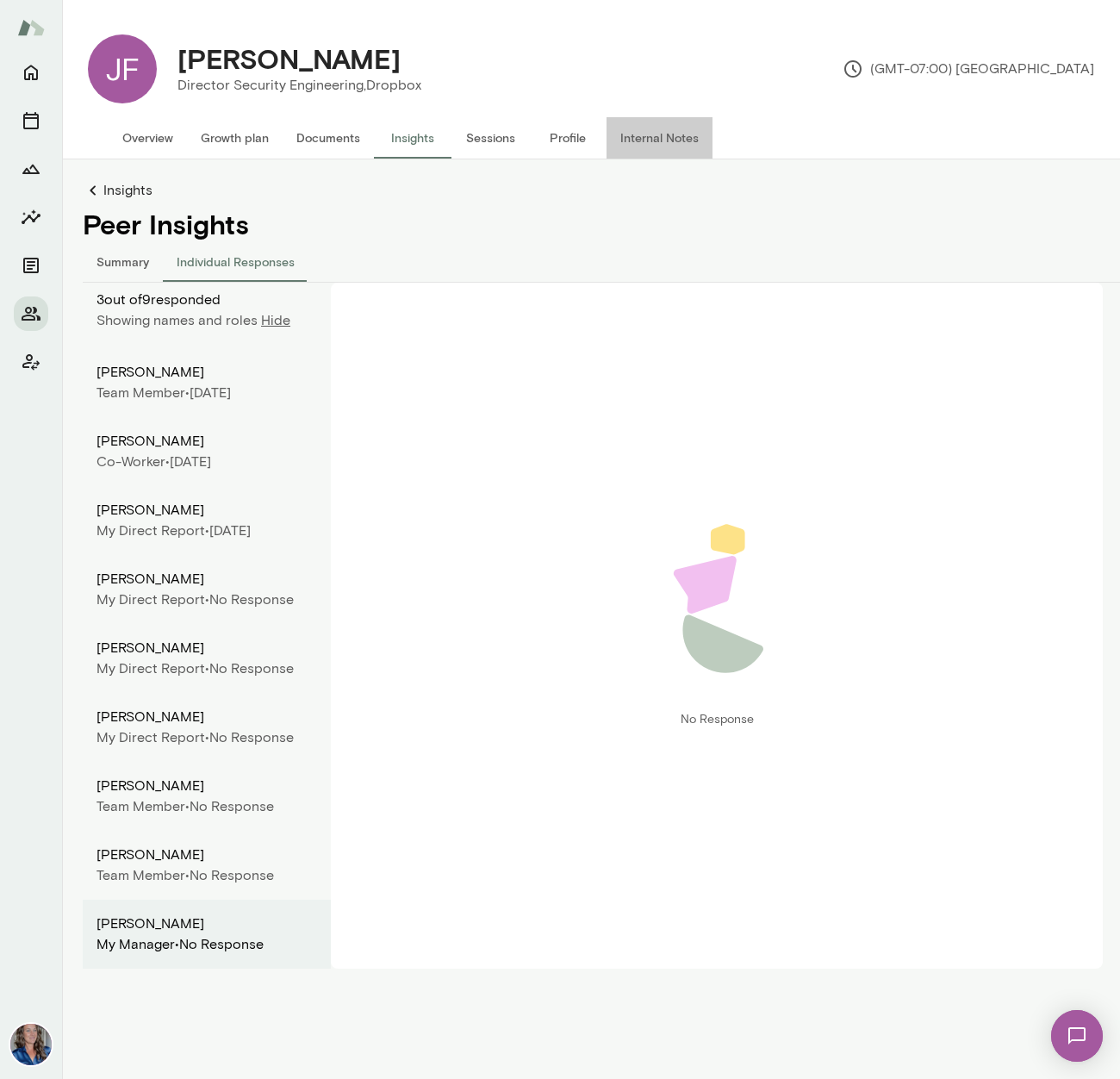
click at [643, 132] on button "Internal Notes" at bounding box center [659, 137] width 106 height 42
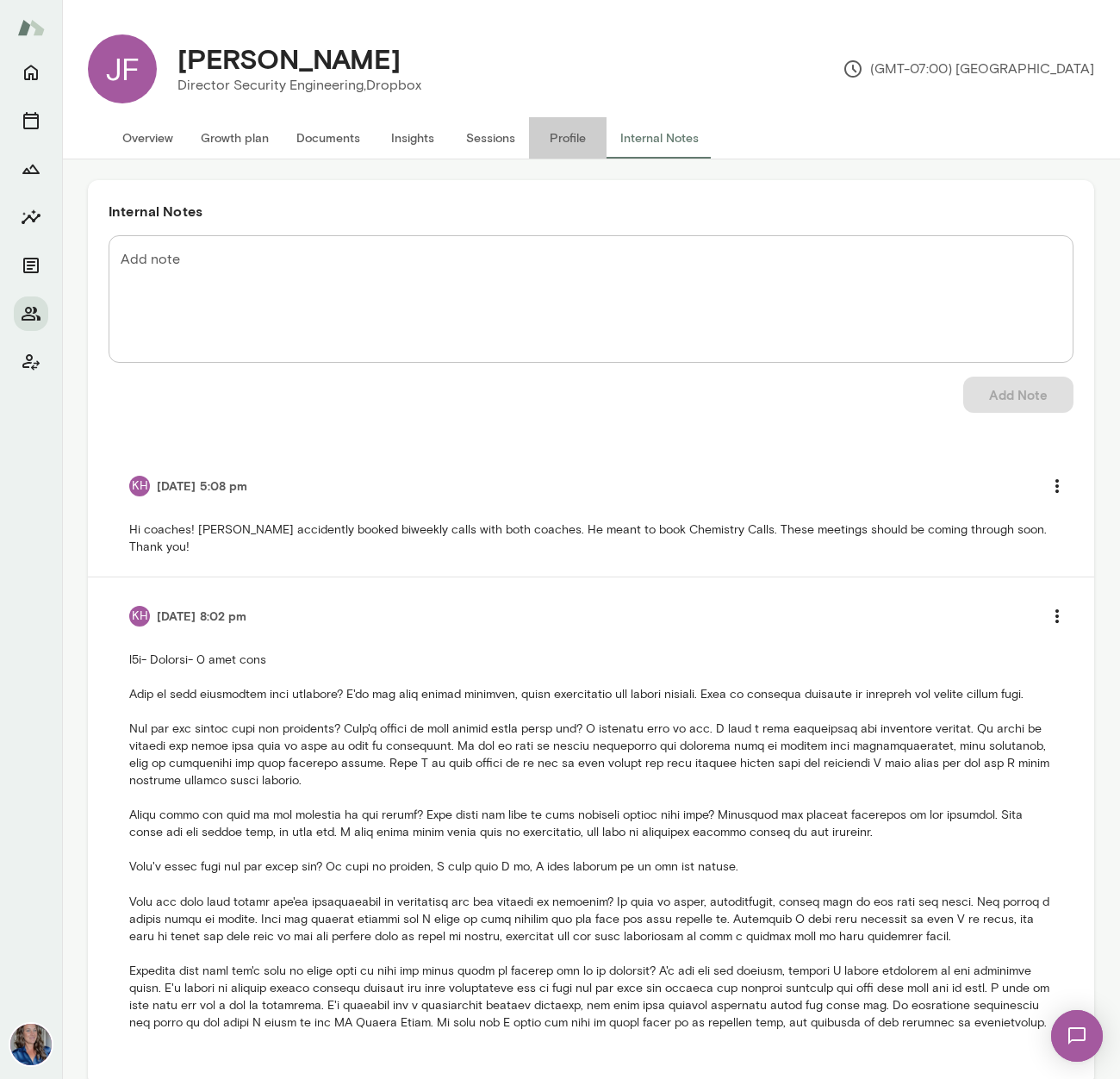
click at [572, 137] on button "Profile" at bounding box center [568, 137] width 77 height 42
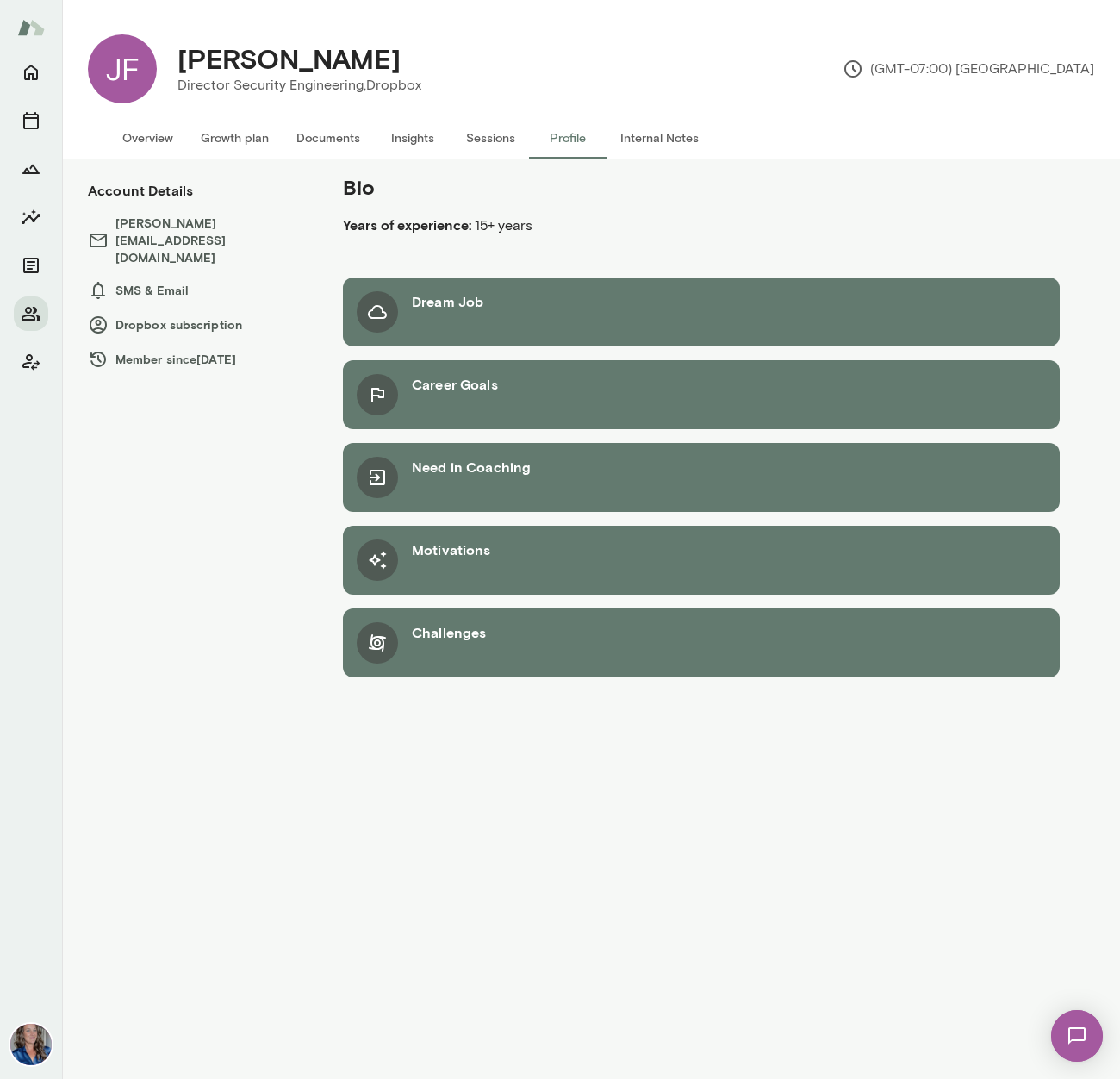
click at [489, 136] on button "Sessions" at bounding box center [490, 137] width 77 height 42
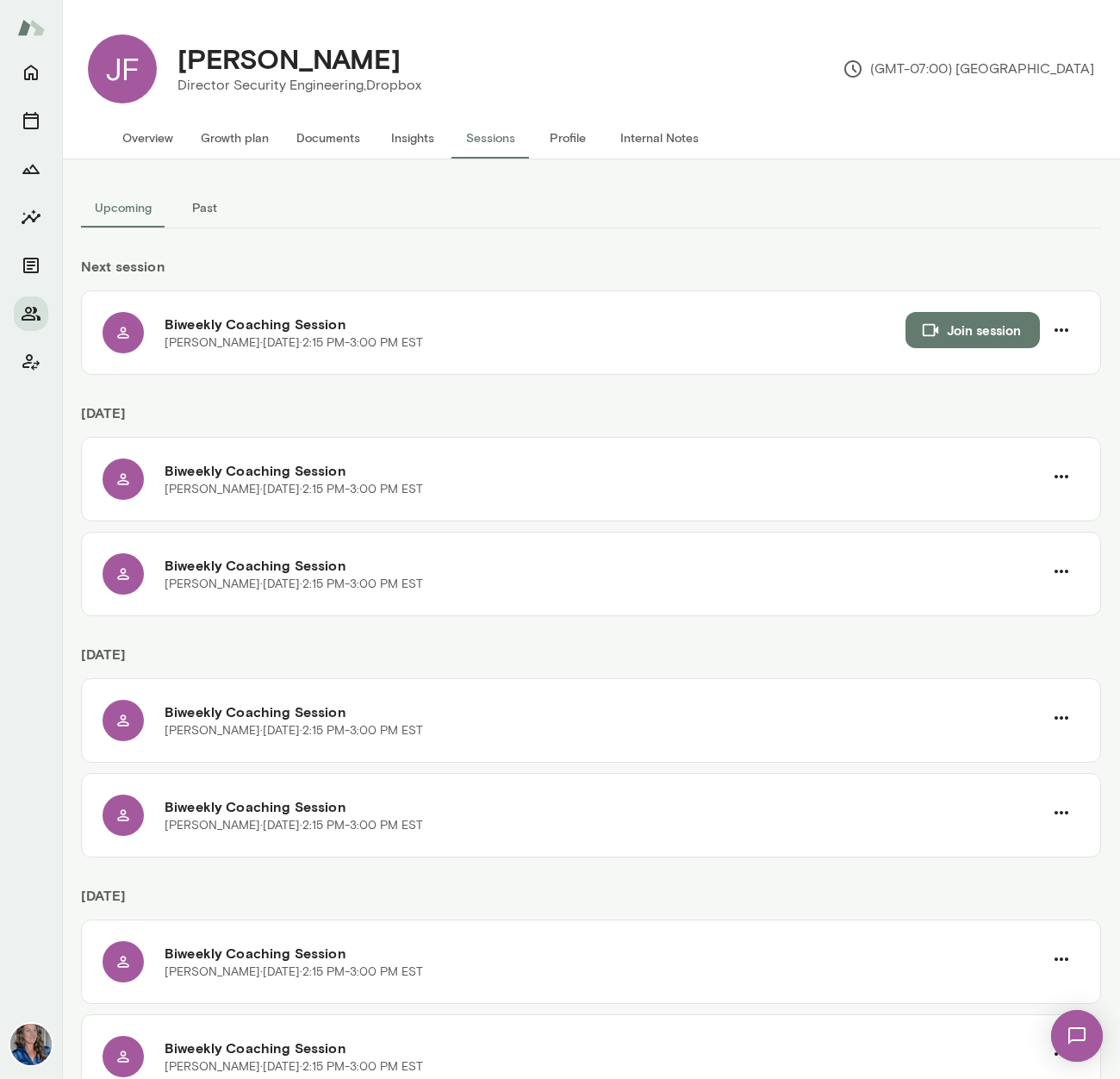
click at [163, 137] on button "Overview" at bounding box center [147, 137] width 78 height 42
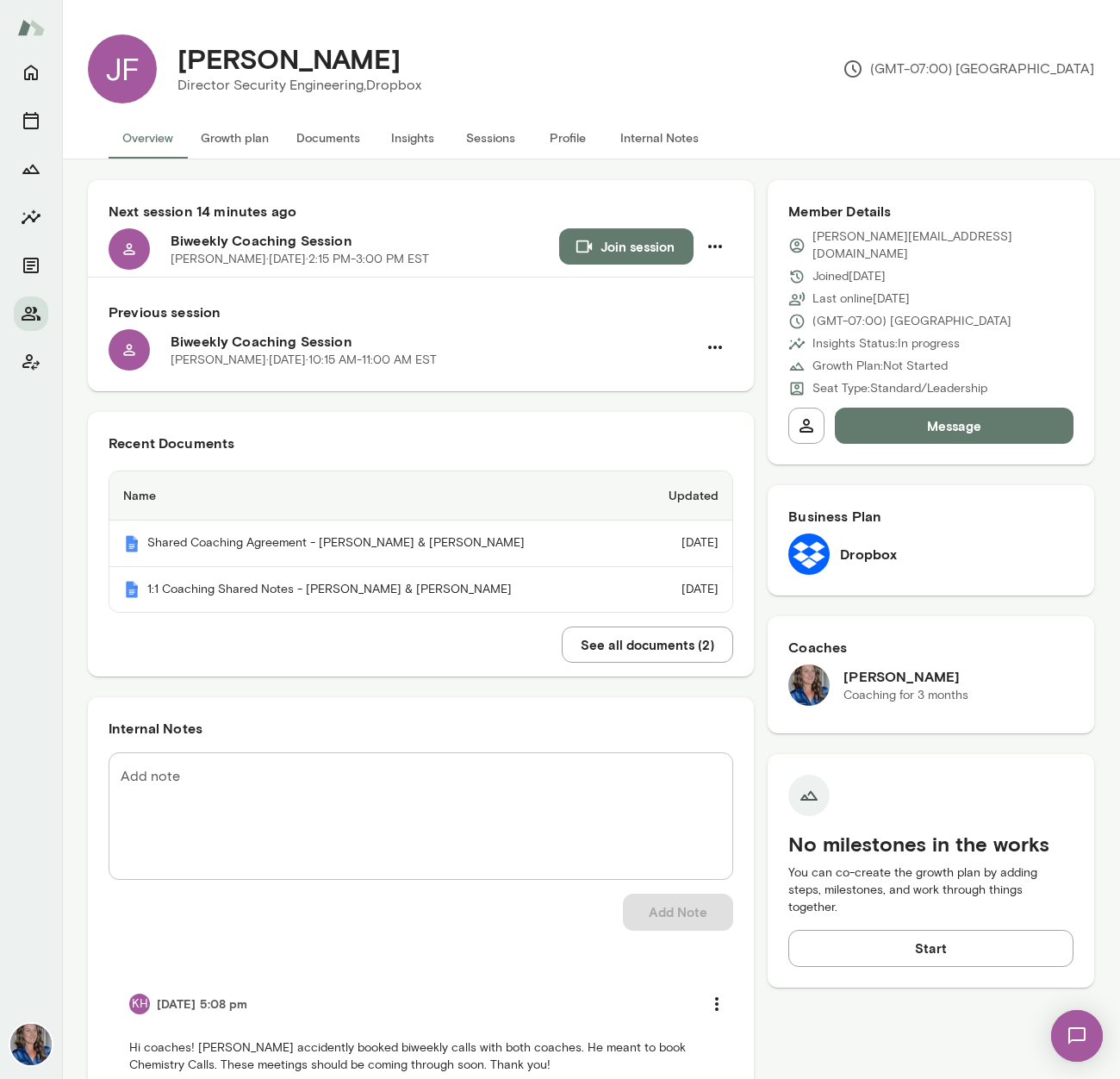
click at [259, 141] on button "Growth plan" at bounding box center [235, 137] width 96 height 42
